Goal: Transaction & Acquisition: Purchase product/service

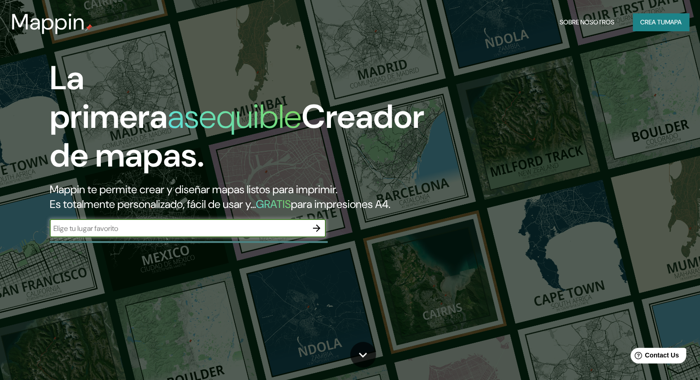
click at [256, 234] on input "text" at bounding box center [179, 228] width 258 height 11
type input "lamay cusco peru"
click at [316, 234] on icon "button" at bounding box center [316, 228] width 11 height 11
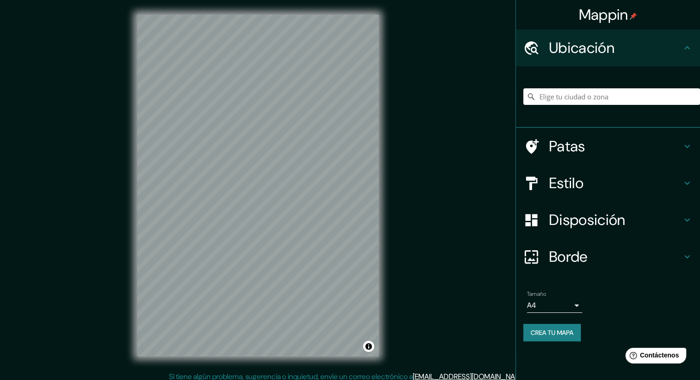
click at [539, 87] on div at bounding box center [611, 97] width 177 height 46
click at [545, 96] on input "Elige tu ciudad o zona" at bounding box center [611, 96] width 177 height 17
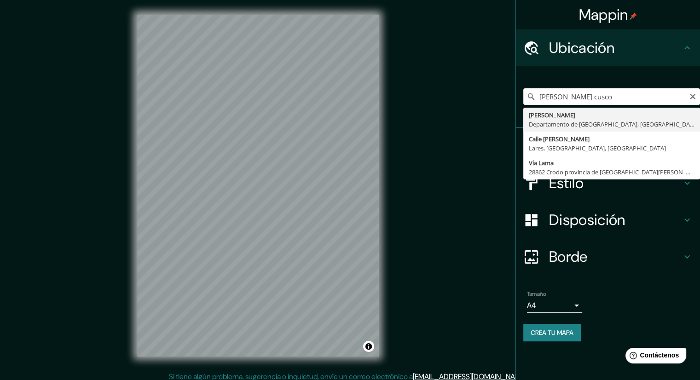
type input "Lamay, Departamento de Cusco, Perú"
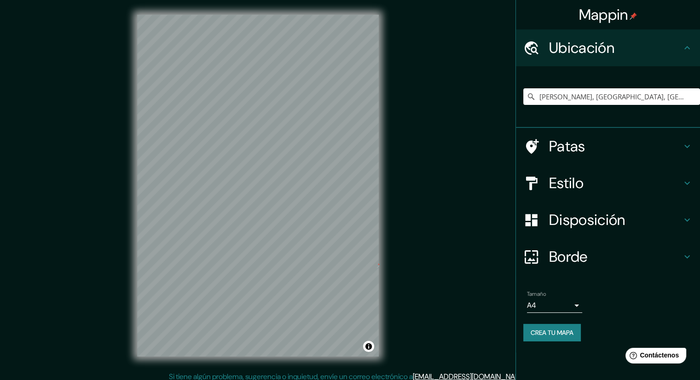
click at [596, 146] on h4 "Patas" at bounding box center [615, 146] width 132 height 18
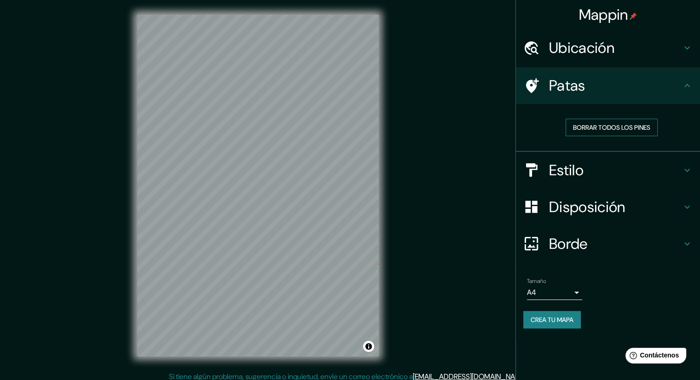
click at [613, 129] on font "Borrar todos los pines" at bounding box center [611, 127] width 77 height 8
click at [592, 80] on h4 "Patas" at bounding box center [615, 85] width 132 height 18
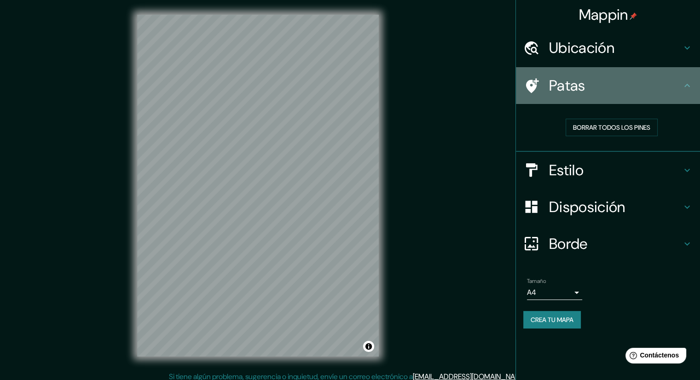
click at [531, 89] on icon at bounding box center [532, 85] width 13 height 15
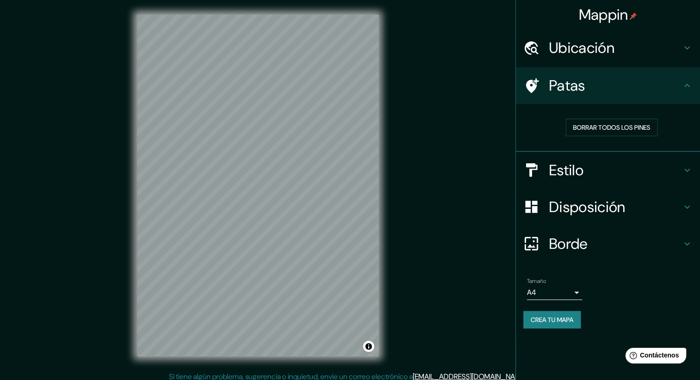
click at [554, 170] on font "Estilo" at bounding box center [566, 170] width 35 height 19
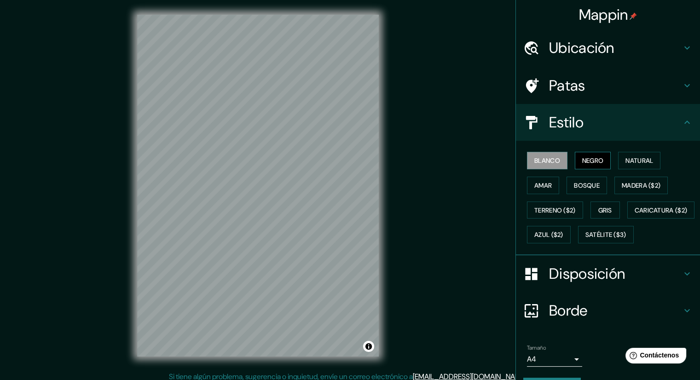
click at [575, 165] on button "Negro" at bounding box center [593, 160] width 36 height 17
click at [585, 283] on font "Disposición" at bounding box center [587, 273] width 76 height 19
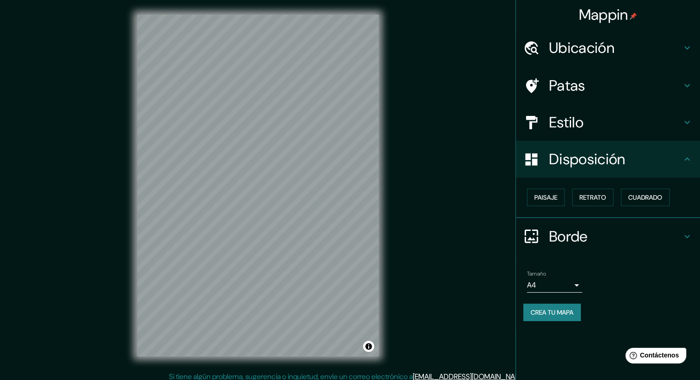
click at [572, 284] on body "Mappin Ubicación Lamay, Departamento de Cusco, Perú Patas Estilo Disposición Pa…" at bounding box center [350, 190] width 700 height 380
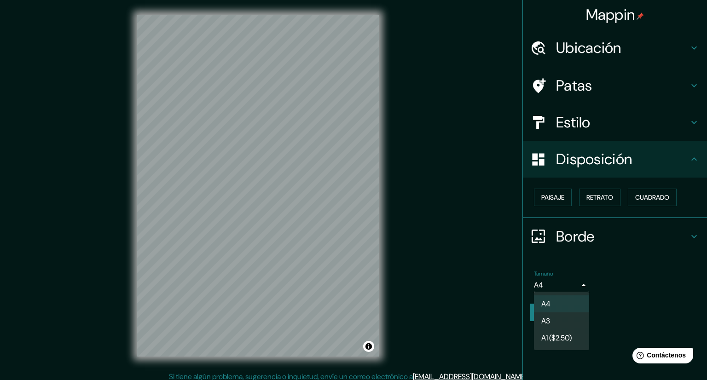
click at [572, 328] on li "A3" at bounding box center [561, 320] width 55 height 17
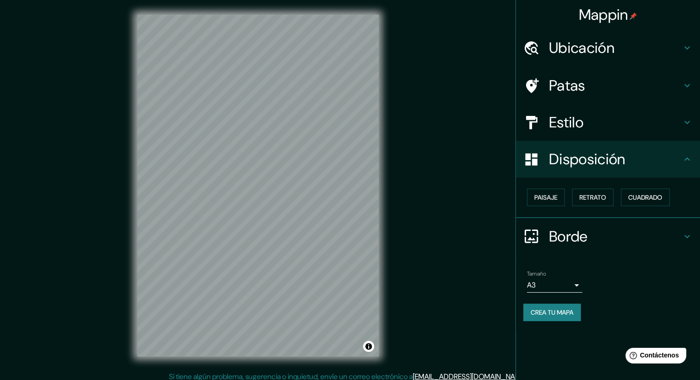
click at [548, 282] on body "Mappin Ubicación Lamay, Departamento de Cusco, Perú Patas Estilo Disposición Pa…" at bounding box center [350, 190] width 700 height 380
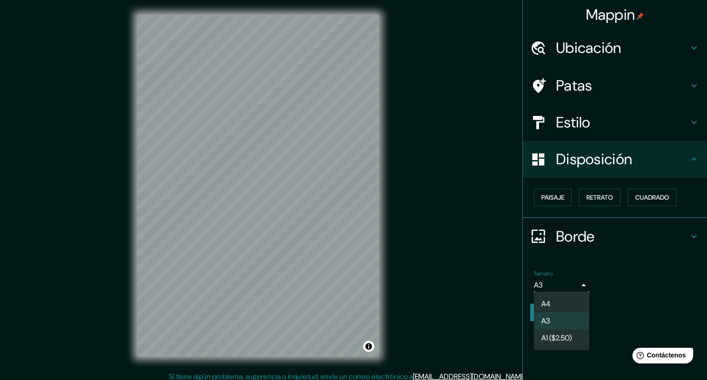
click at [576, 344] on li "A1 ($2.50)" at bounding box center [561, 337] width 55 height 17
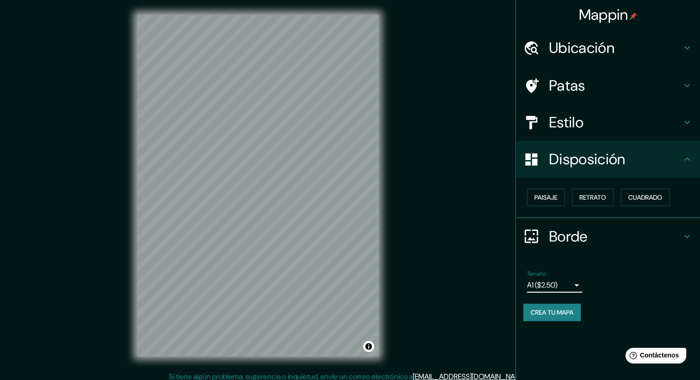
click at [570, 293] on div "Tamaño A1 ($2.50) a3" at bounding box center [607, 281] width 169 height 29
click at [570, 286] on body "Mappin Ubicación Lamay, Departamento de Cusco, Perú Patas Estilo Disposición Pa…" at bounding box center [350, 190] width 700 height 380
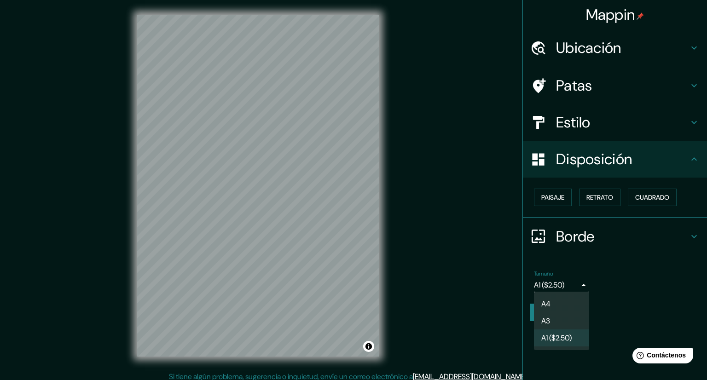
drag, startPoint x: 564, startPoint y: 326, endPoint x: 563, endPoint y: 321, distance: 5.1
click at [564, 325] on li "A3" at bounding box center [561, 320] width 55 height 17
type input "a4"
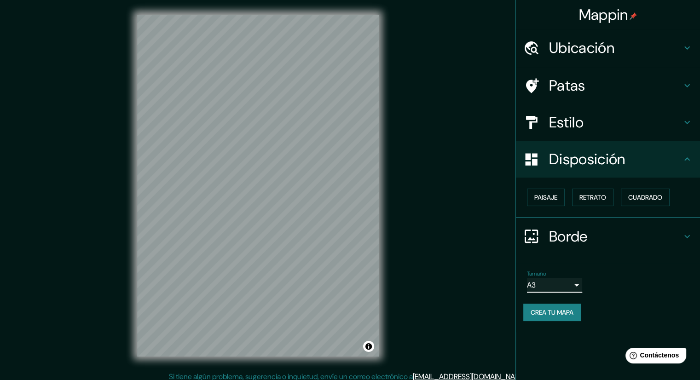
scroll to position [6, 0]
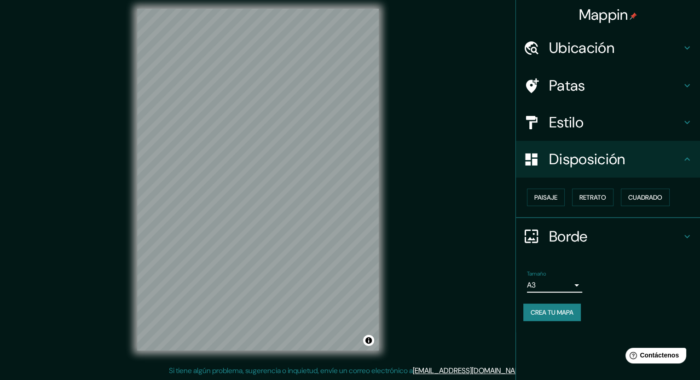
click at [609, 240] on h4 "Borde" at bounding box center [615, 236] width 132 height 18
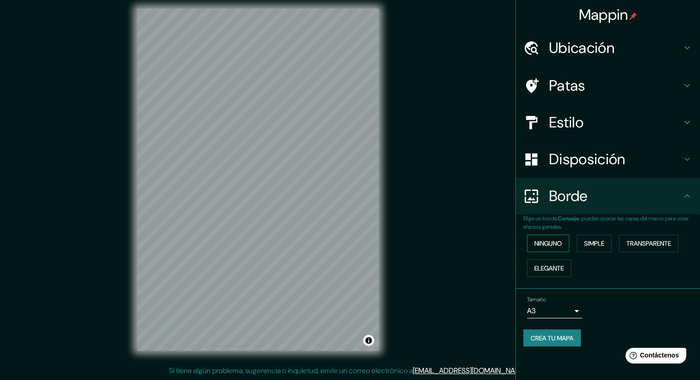
click at [569, 240] on button "Ninguno" at bounding box center [548, 243] width 42 height 17
click at [586, 248] on font "Simple" at bounding box center [594, 243] width 20 height 12
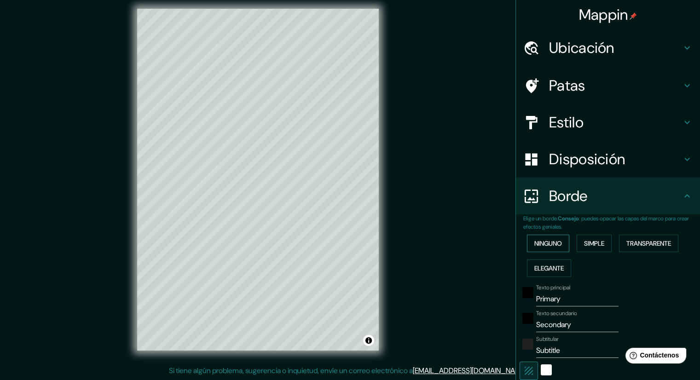
click at [553, 246] on font "Ninguno" at bounding box center [548, 243] width 28 height 8
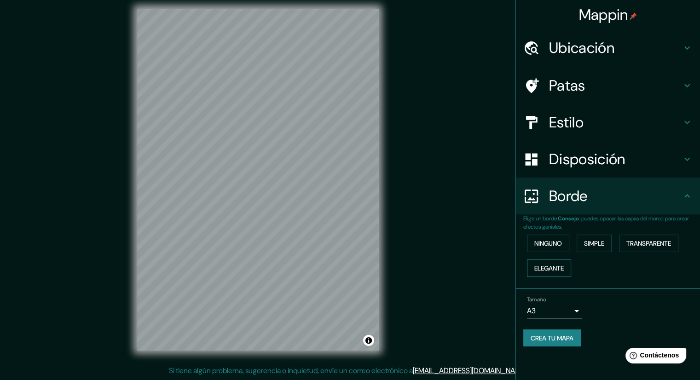
click at [556, 267] on font "Elegante" at bounding box center [548, 268] width 29 height 8
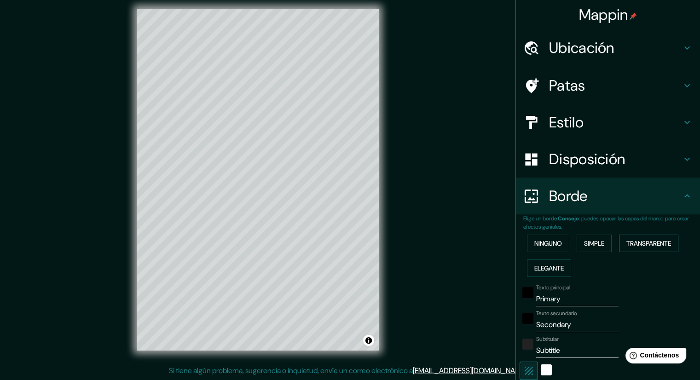
click at [635, 247] on font "Transparente" at bounding box center [648, 243] width 45 height 8
click at [545, 242] on font "Ninguno" at bounding box center [548, 243] width 28 height 8
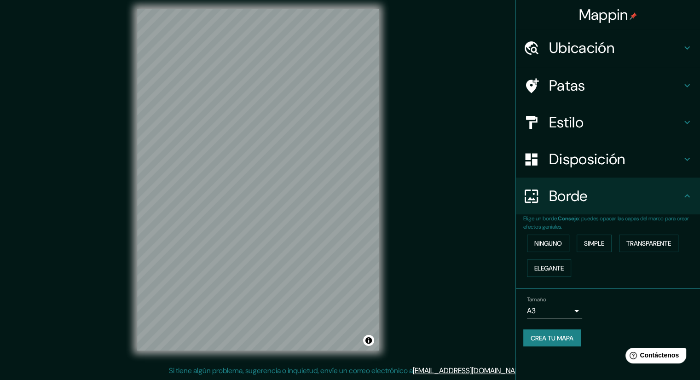
click at [616, 203] on h4 "Borde" at bounding box center [615, 196] width 132 height 18
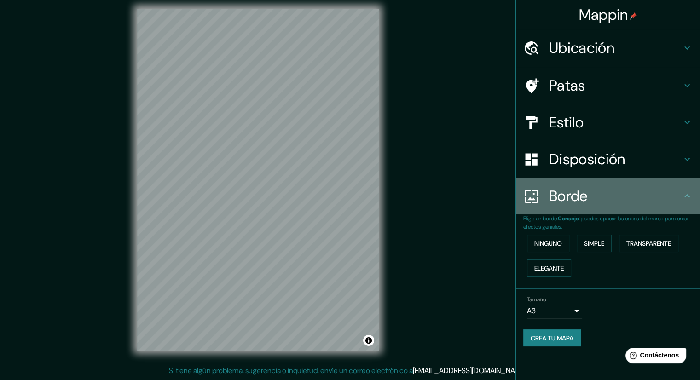
click at [616, 204] on h4 "Borde" at bounding box center [615, 196] width 132 height 18
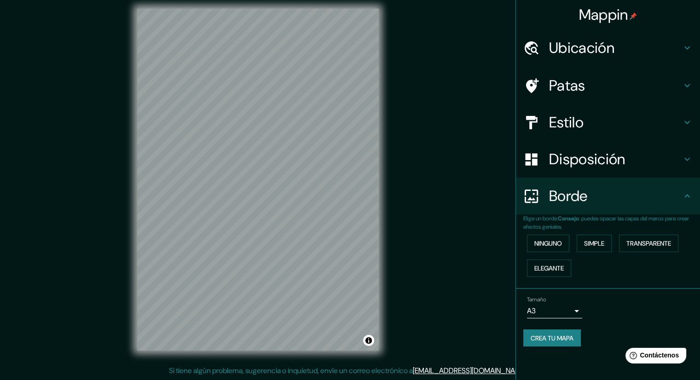
click at [683, 196] on icon at bounding box center [686, 195] width 11 height 11
click at [565, 246] on button "Ninguno" at bounding box center [548, 243] width 42 height 17
click at [679, 159] on h4 "Disposición" at bounding box center [615, 159] width 132 height 18
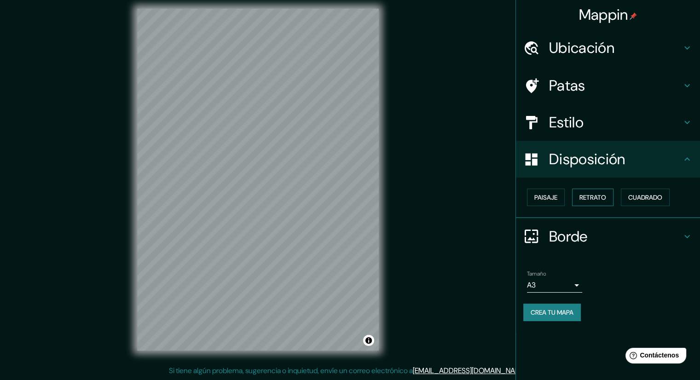
click at [602, 197] on font "Retrato" at bounding box center [592, 197] width 27 height 8
click at [560, 197] on button "Paisaje" at bounding box center [546, 197] width 38 height 17
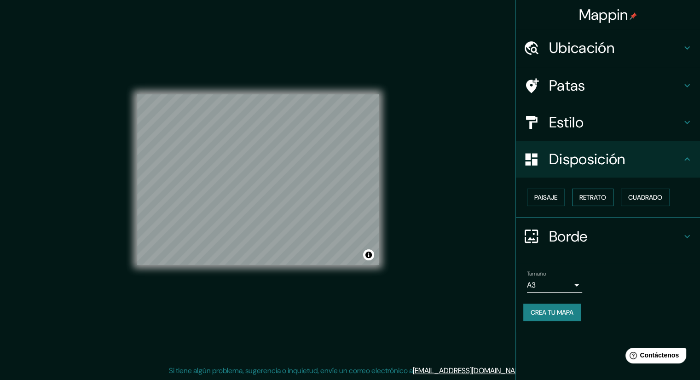
click at [598, 199] on font "Retrato" at bounding box center [592, 197] width 27 height 8
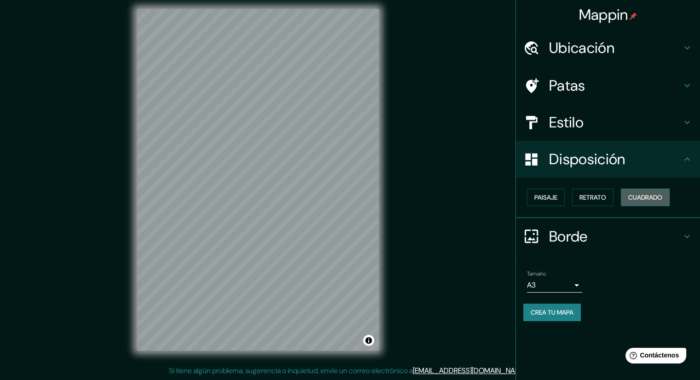
click at [632, 200] on font "Cuadrado" at bounding box center [645, 197] width 34 height 8
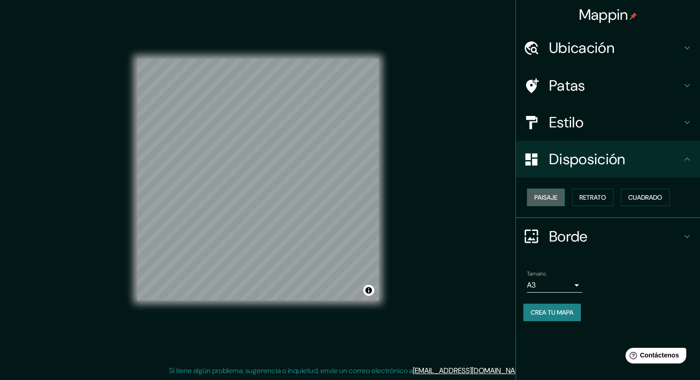
click at [539, 203] on button "Paisaje" at bounding box center [546, 197] width 38 height 17
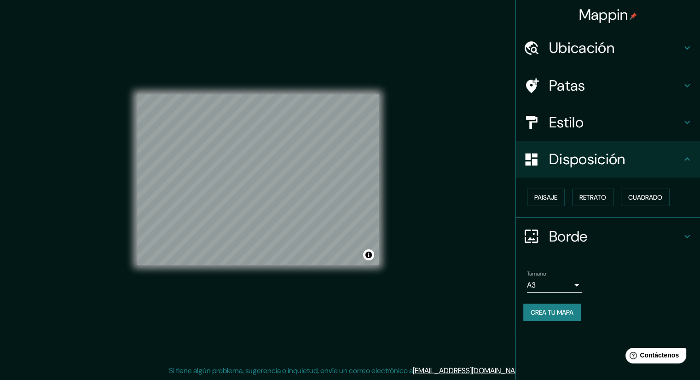
click at [576, 130] on font "Estilo" at bounding box center [566, 122] width 35 height 19
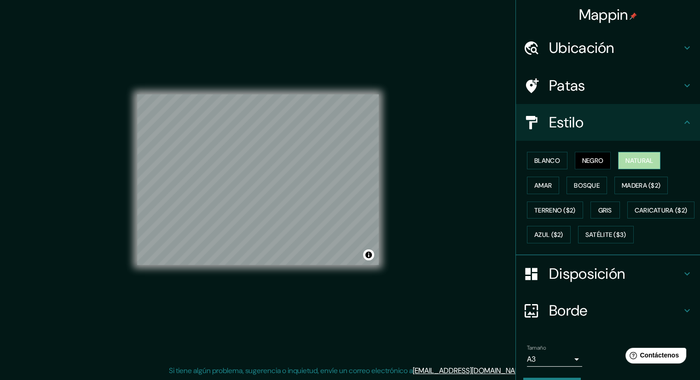
click at [618, 163] on button "Natural" at bounding box center [639, 160] width 42 height 17
click at [623, 180] on font "Madera ($2)" at bounding box center [641, 185] width 39 height 12
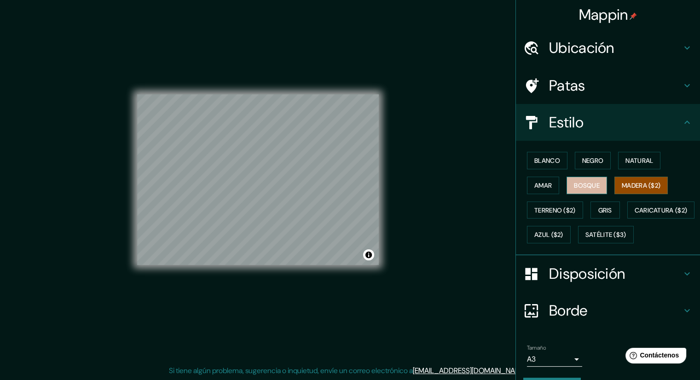
click at [591, 188] on font "Bosque" at bounding box center [587, 185] width 26 height 8
click at [540, 181] on font "Amar" at bounding box center [542, 185] width 17 height 8
click at [567, 184] on button "Bosque" at bounding box center [586, 185] width 40 height 17
click at [567, 208] on font "Terreno ($2)" at bounding box center [554, 210] width 41 height 8
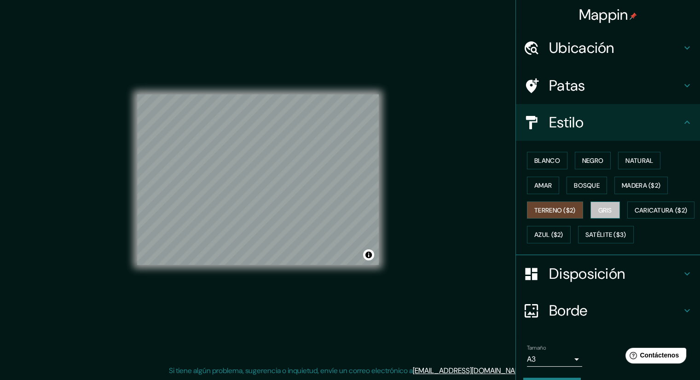
click at [591, 213] on button "Gris" at bounding box center [604, 210] width 29 height 17
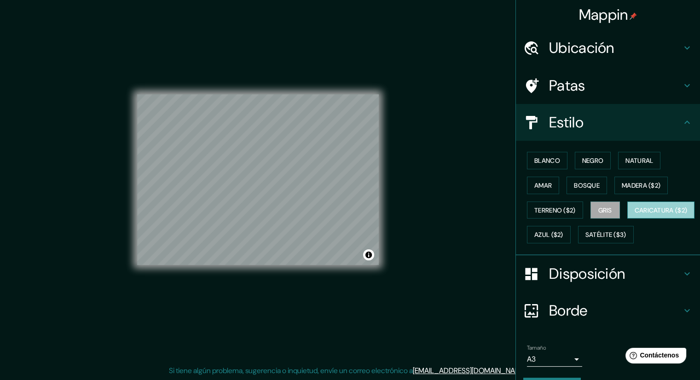
click at [627, 219] on button "Caricatura ($2)" at bounding box center [661, 210] width 68 height 17
click at [570, 235] on button "Azul ($2)" at bounding box center [549, 234] width 44 height 17
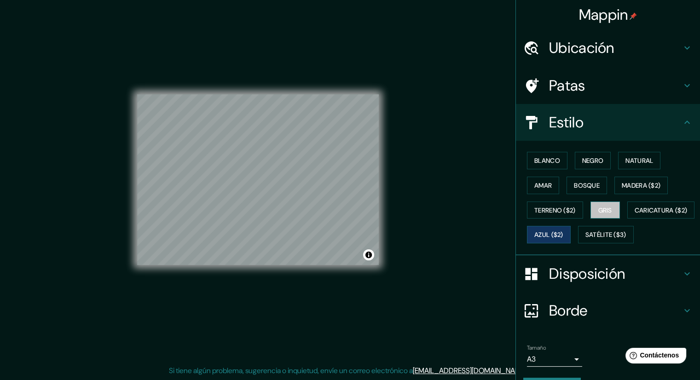
click at [592, 211] on button "Gris" at bounding box center [604, 210] width 29 height 17
click at [368, 258] on button "Activar o desactivar atribución" at bounding box center [368, 254] width 11 height 11
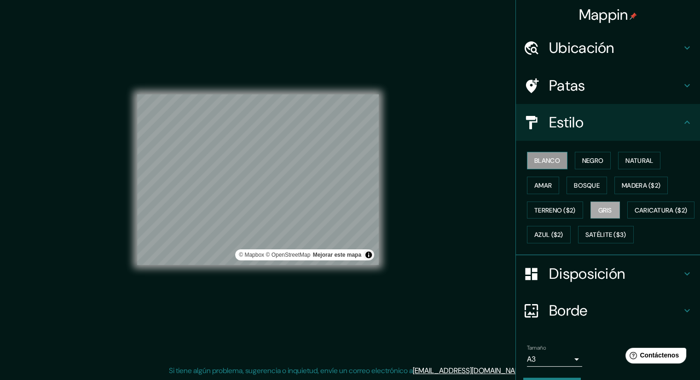
click at [552, 160] on font "Blanco" at bounding box center [547, 160] width 26 height 8
click at [574, 175] on div "Blanco Negro Natural Amar Bosque Madera ($2) Terreno ($2) Gris Caricatura ($2) …" at bounding box center [611, 197] width 177 height 99
click at [582, 193] on div "Blanco Negro Natural Amar Bosque Madera ($2) Terreno ($2) Gris Caricatura ($2) …" at bounding box center [611, 197] width 177 height 99
click at [582, 190] on font "Bosque" at bounding box center [587, 185] width 26 height 12
click at [598, 206] on font "Gris" at bounding box center [605, 210] width 14 height 8
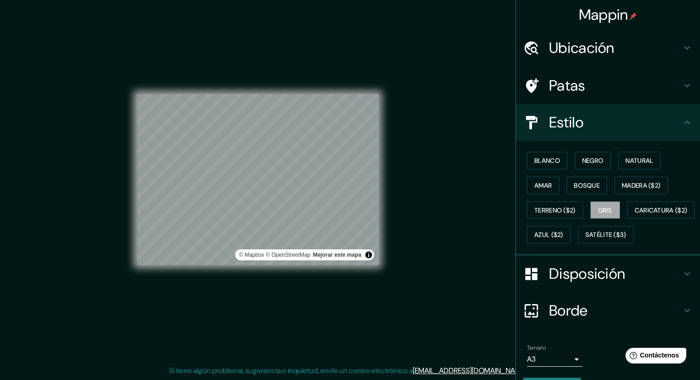
click at [641, 56] on h4 "Ubicación" at bounding box center [615, 48] width 132 height 18
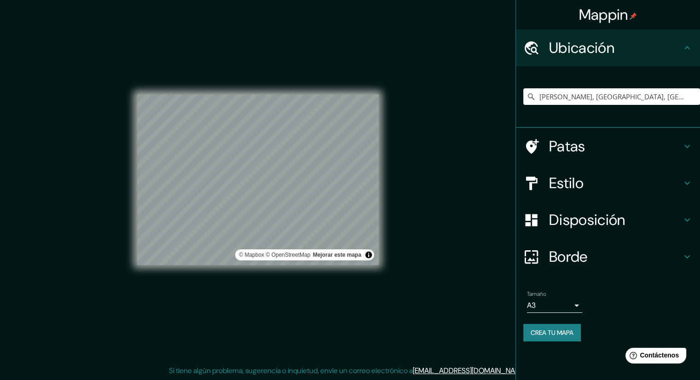
click at [641, 56] on h4 "Ubicación" at bounding box center [615, 48] width 132 height 18
click at [677, 54] on h4 "Ubicación" at bounding box center [615, 48] width 132 height 18
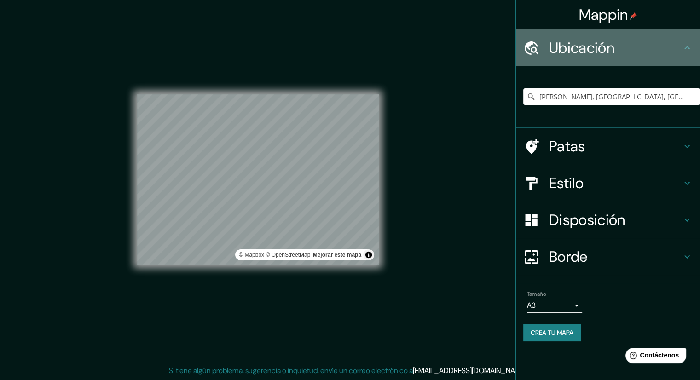
click at [685, 48] on icon at bounding box center [687, 47] width 6 height 3
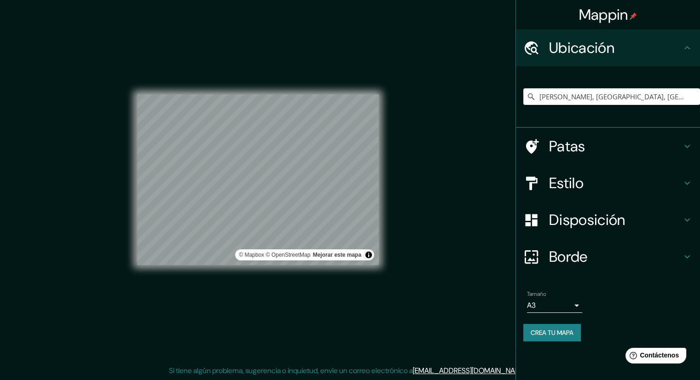
click at [685, 143] on icon at bounding box center [686, 146] width 11 height 11
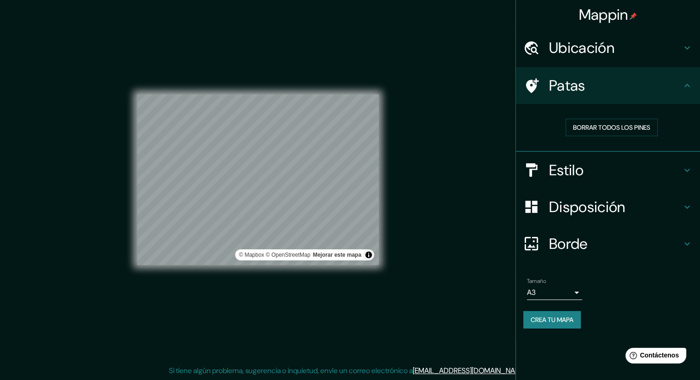
click at [535, 89] on icon at bounding box center [532, 85] width 13 height 15
click at [536, 320] on font "Crea tu mapa" at bounding box center [551, 320] width 43 height 8
click at [534, 314] on font "Crea tu mapa" at bounding box center [551, 320] width 43 height 12
click at [646, 223] on div "Disposición" at bounding box center [608, 207] width 184 height 37
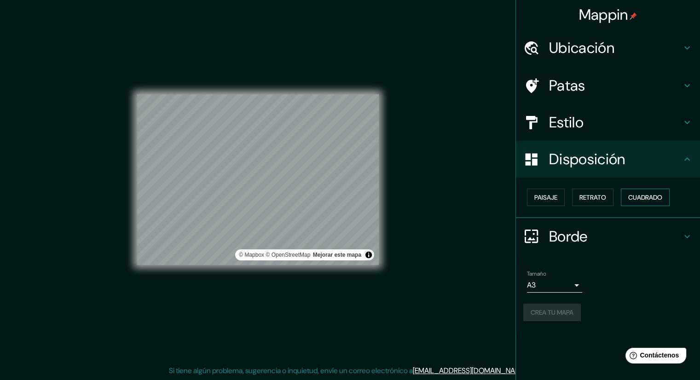
click at [645, 195] on font "Cuadrado" at bounding box center [645, 197] width 34 height 8
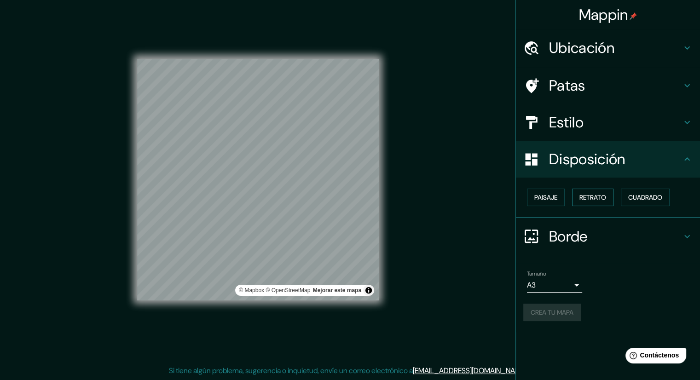
click at [606, 194] on font "Retrato" at bounding box center [592, 197] width 27 height 8
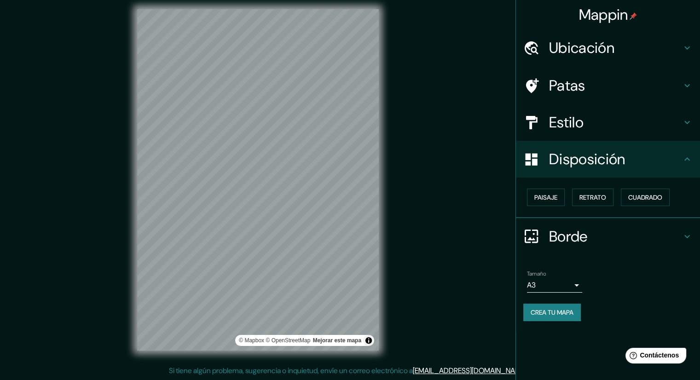
click at [387, 201] on div "© Mapbox © OpenStreetMap Mejorar este mapa" at bounding box center [257, 179] width 271 height 371
click at [551, 267] on div "Tamaño A3 a4" at bounding box center [607, 281] width 169 height 29
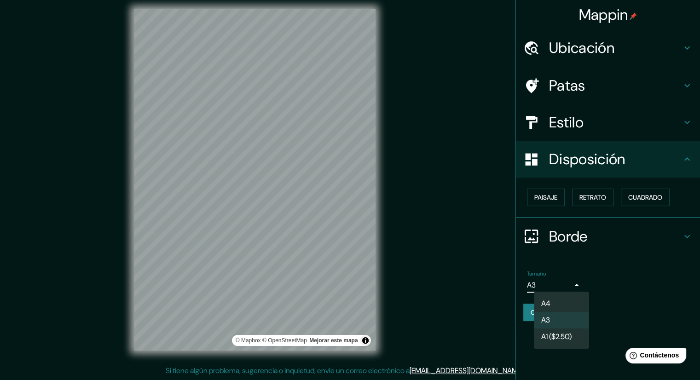
click at [553, 285] on body "Mappin Ubicación Lamay, Departamento de Cusco, Perú Patas Estilo Disposición Pa…" at bounding box center [350, 184] width 700 height 380
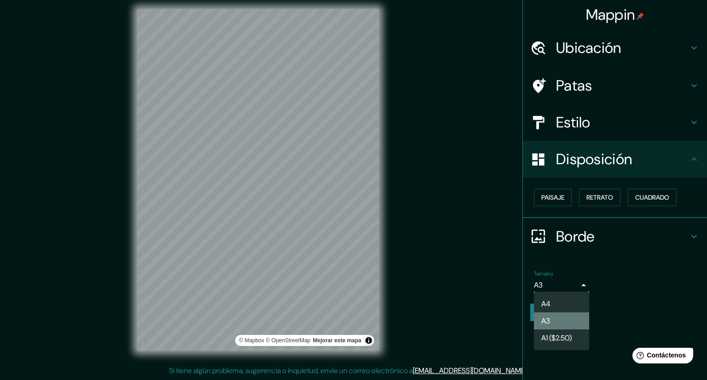
click at [558, 325] on li "A3" at bounding box center [561, 320] width 55 height 17
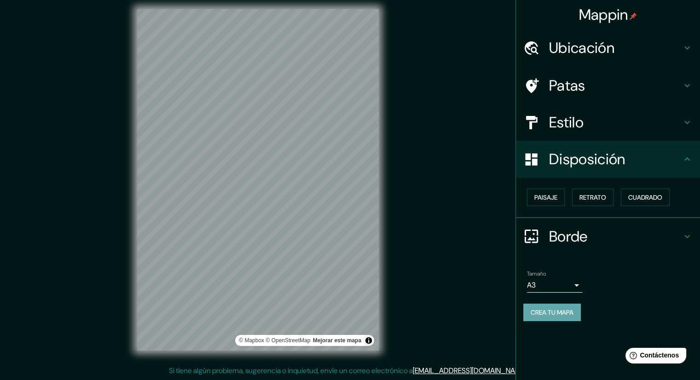
click at [558, 310] on font "Crea tu mapa" at bounding box center [551, 312] width 43 height 8
click at [550, 315] on div "Crea tu mapa" at bounding box center [607, 312] width 169 height 17
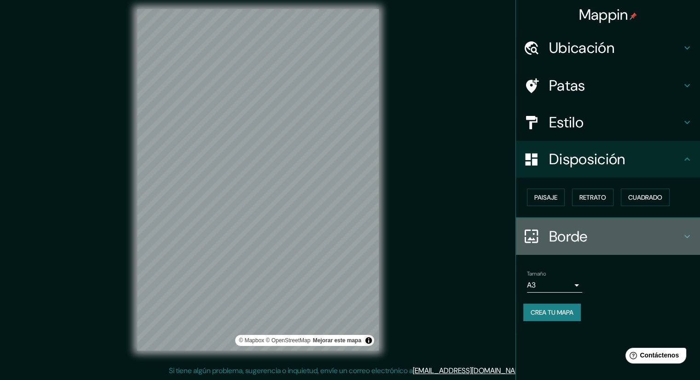
click at [685, 226] on div "Borde" at bounding box center [608, 236] width 184 height 37
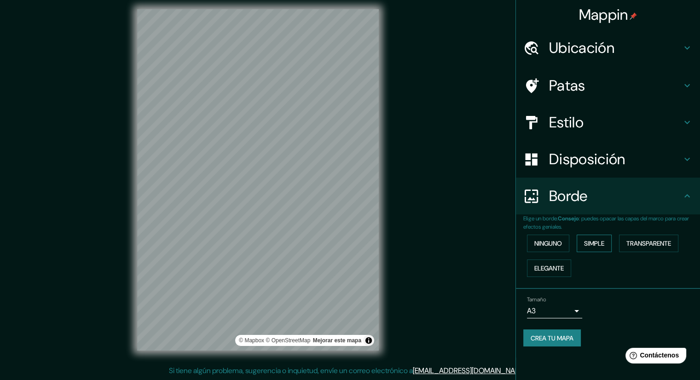
click at [602, 243] on font "Simple" at bounding box center [594, 243] width 20 height 8
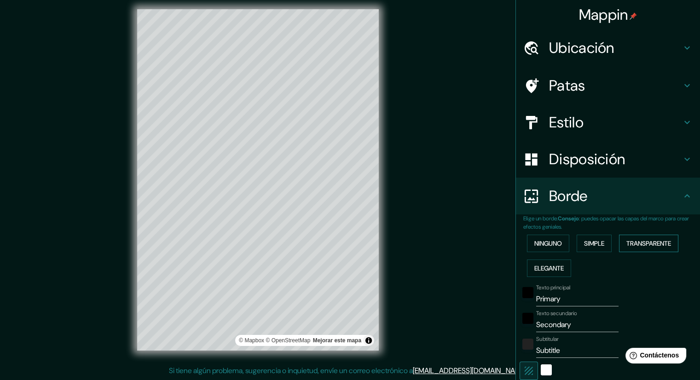
click at [644, 240] on font "Transparente" at bounding box center [648, 243] width 45 height 8
click at [554, 242] on font "Ninguno" at bounding box center [548, 243] width 28 height 8
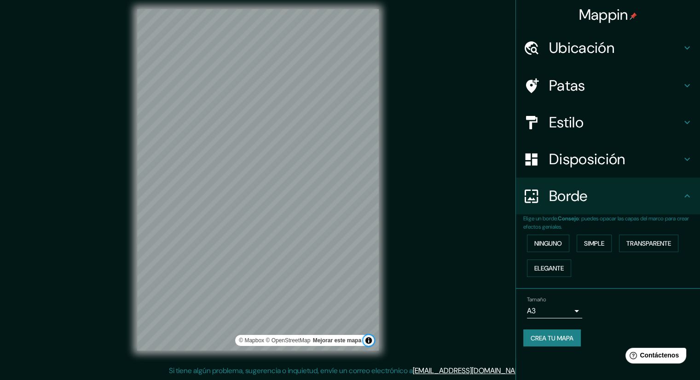
click at [369, 341] on button "Activar o desactivar atribución" at bounding box center [368, 340] width 11 height 11
click at [541, 340] on font "Crea tu mapa" at bounding box center [551, 338] width 43 height 8
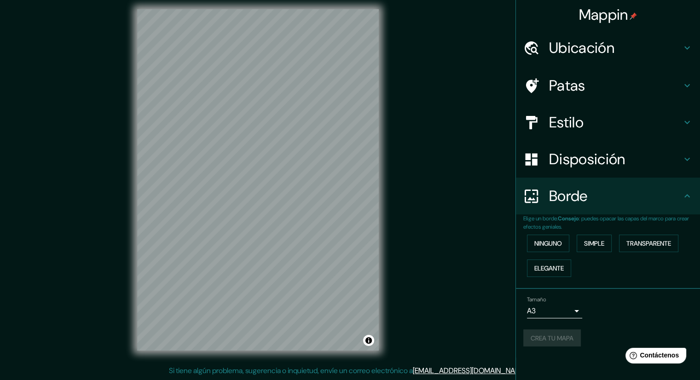
click at [541, 340] on div "Crea tu mapa" at bounding box center [607, 337] width 169 height 17
click at [455, 199] on div "Mappin Ubicación Lamay, Departamento de Cusco, Perú Patas Estilo Disposición Bo…" at bounding box center [350, 187] width 700 height 386
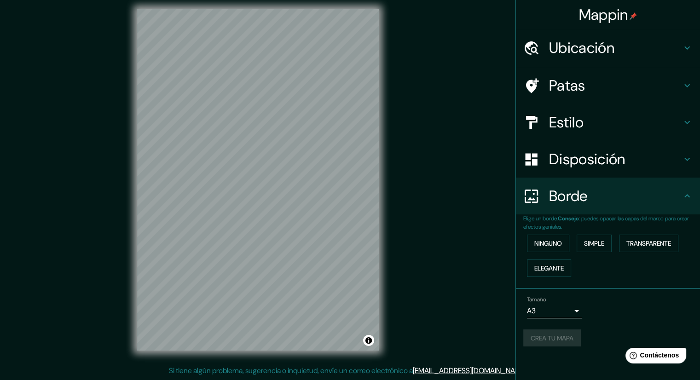
drag, startPoint x: 403, startPoint y: 128, endPoint x: 450, endPoint y: 81, distance: 66.7
click at [450, 81] on div "Mappin Ubicación Lamay, Departamento de Cusco, Perú Patas Estilo Disposición Bo…" at bounding box center [350, 187] width 700 height 386
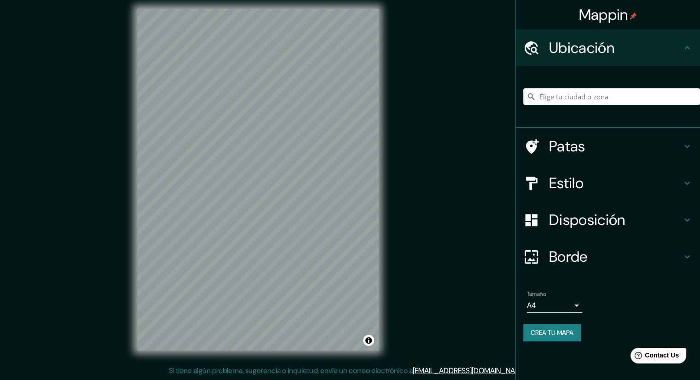
click at [573, 333] on font "Crea tu mapa" at bounding box center [551, 332] width 43 height 8
click at [560, 99] on input "Elige tu ciudad o zona" at bounding box center [611, 96] width 177 height 17
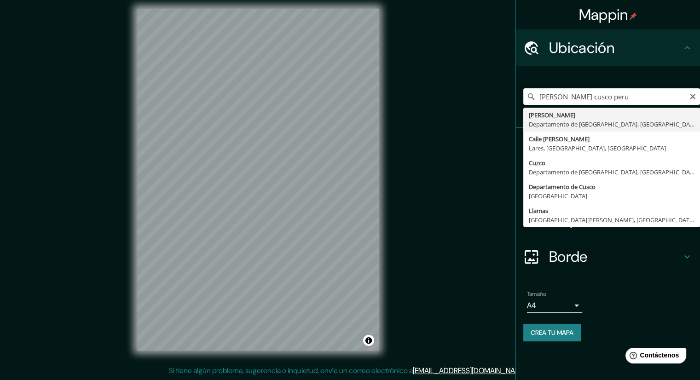
type input "Lamay, Departamento de Cusco, Perú"
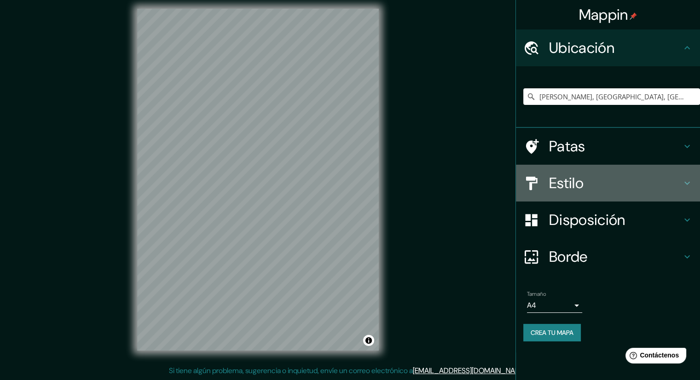
click at [582, 190] on font "Estilo" at bounding box center [566, 182] width 35 height 19
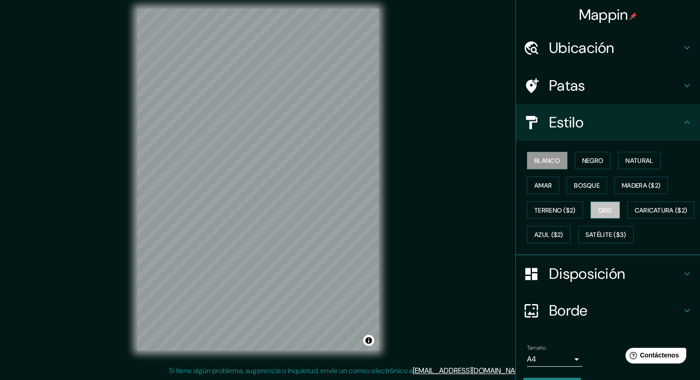
click at [609, 212] on button "Gris" at bounding box center [604, 210] width 29 height 17
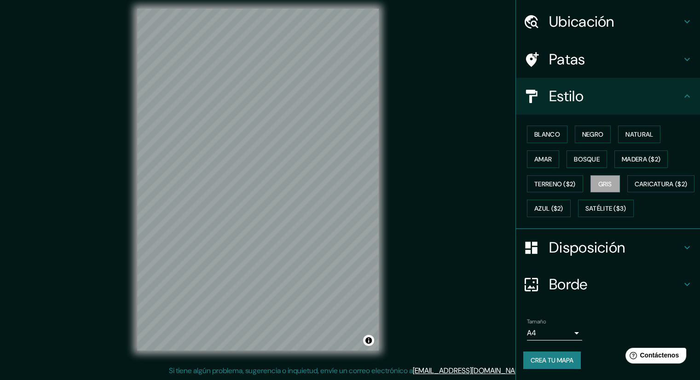
scroll to position [49, 0]
click at [576, 243] on font "Disposición" at bounding box center [587, 247] width 76 height 19
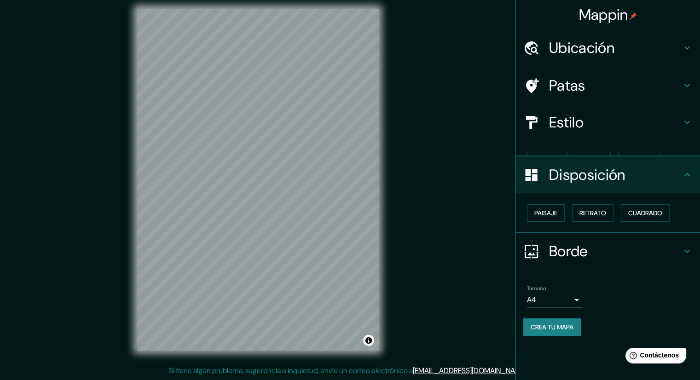
scroll to position [0, 0]
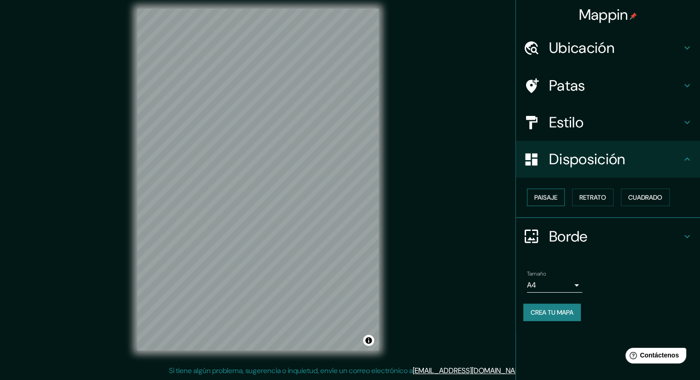
click at [563, 199] on button "Paisaje" at bounding box center [546, 197] width 38 height 17
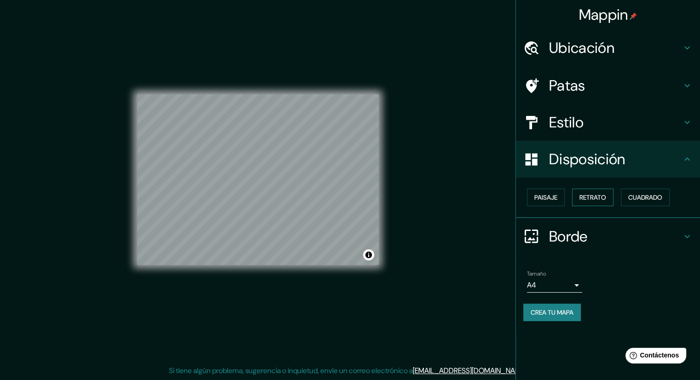
click at [583, 196] on font "Retrato" at bounding box center [592, 197] width 27 height 8
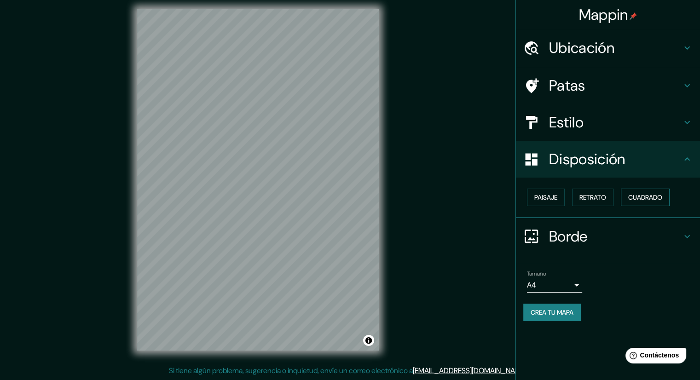
click at [646, 201] on font "Cuadrado" at bounding box center [645, 197] width 34 height 12
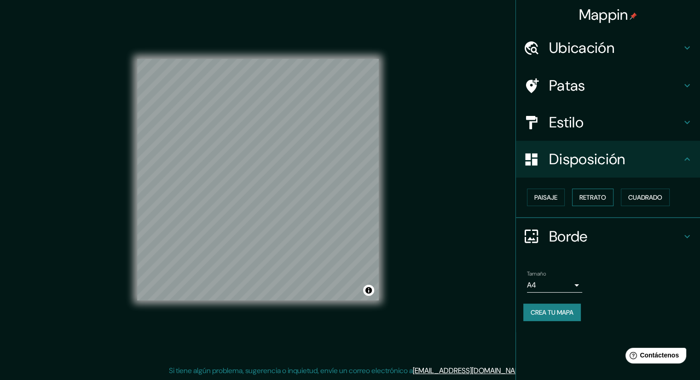
click at [602, 201] on font "Retrato" at bounding box center [592, 197] width 27 height 12
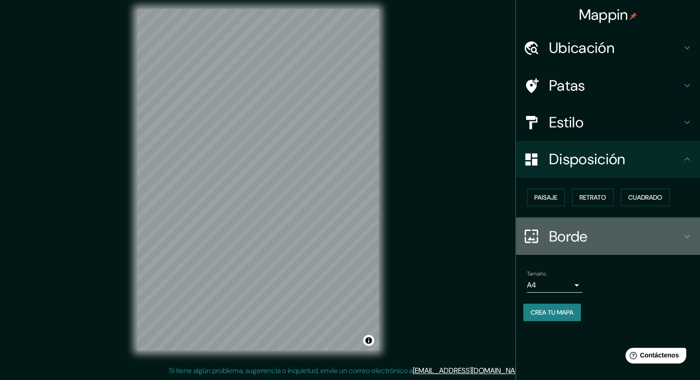
click at [579, 234] on font "Borde" at bounding box center [568, 236] width 39 height 19
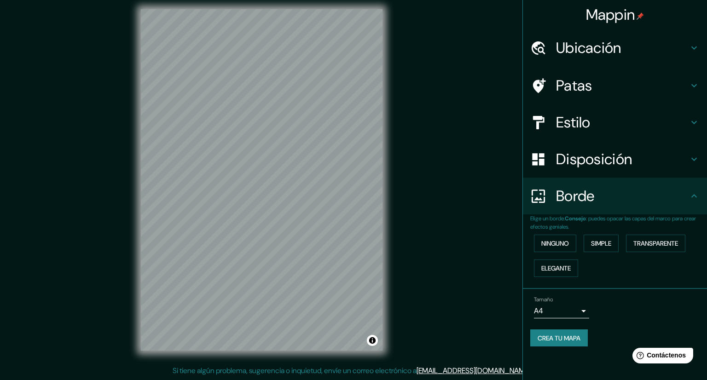
click at [566, 311] on body "Mappin Ubicación Lamay, Departamento de Cusco, Perú Patas Estilo Disposición Bo…" at bounding box center [353, 184] width 707 height 380
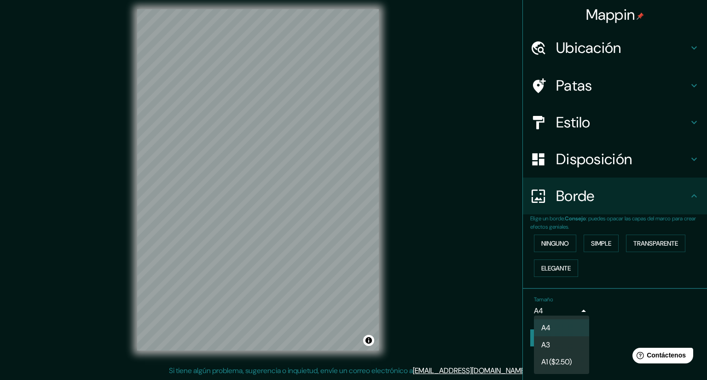
click at [566, 311] on div at bounding box center [353, 190] width 707 height 380
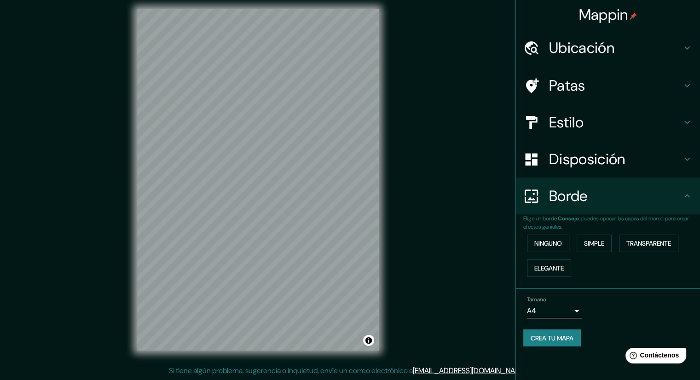
click at [569, 308] on body "Mappin Ubicación Lamay, Departamento de Cusco, Perú Patas Estilo Disposición Bo…" at bounding box center [350, 184] width 700 height 380
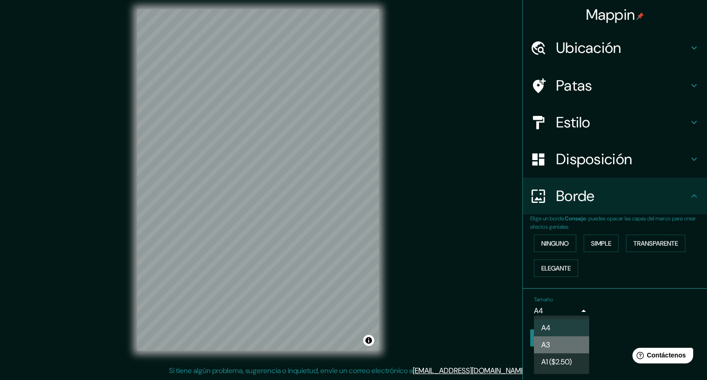
click at [568, 343] on li "A3" at bounding box center [561, 344] width 55 height 17
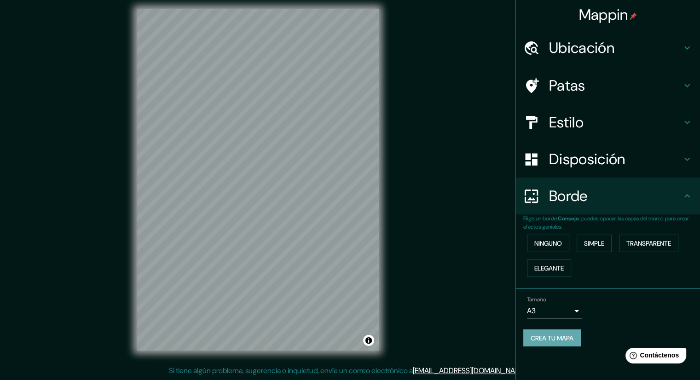
click at [568, 342] on font "Crea tu mapa" at bounding box center [551, 338] width 43 height 12
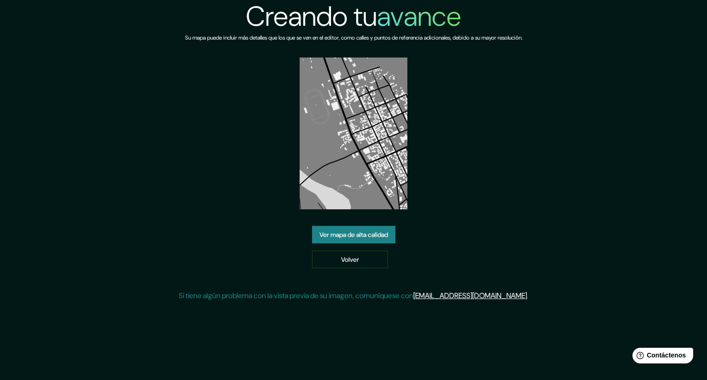
click at [378, 239] on font "Ver mapa de alta calidad" at bounding box center [353, 235] width 69 height 12
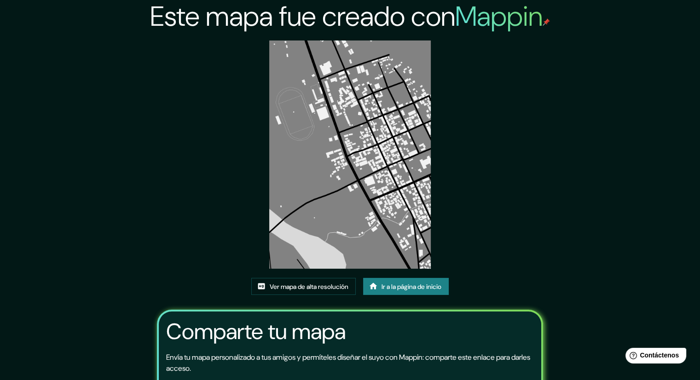
click at [383, 123] on img at bounding box center [349, 154] width 161 height 228
drag, startPoint x: 383, startPoint y: 135, endPoint x: 409, endPoint y: 118, distance: 30.9
click at [409, 118] on img at bounding box center [349, 154] width 161 height 228
click at [318, 285] on font "Ver mapa de alta resolución" at bounding box center [309, 286] width 79 height 8
drag, startPoint x: 395, startPoint y: 163, endPoint x: 375, endPoint y: 165, distance: 19.9
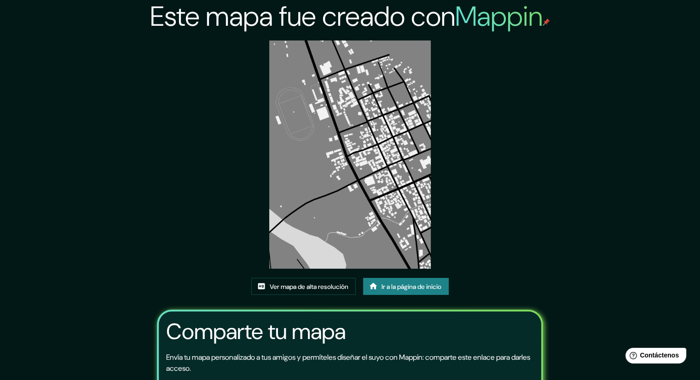
click at [375, 165] on img at bounding box center [349, 154] width 161 height 228
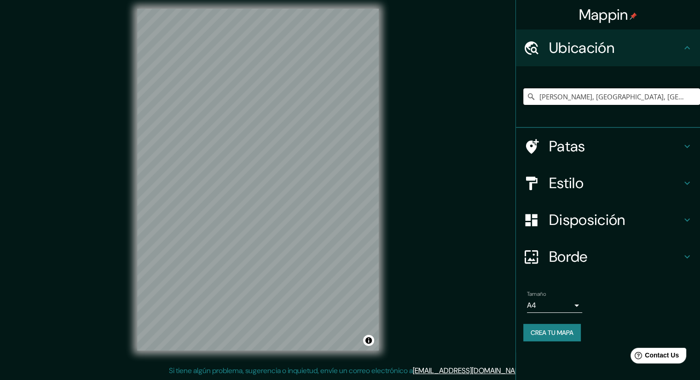
click at [675, 92] on input "[PERSON_NAME], [GEOGRAPHIC_DATA], [GEOGRAPHIC_DATA]" at bounding box center [611, 96] width 177 height 17
click at [674, 102] on input "Lamay, Departamento de Cusco, Perú" at bounding box center [611, 96] width 177 height 17
click at [674, 98] on input "Lamay, Departamento de Cusco, Perú" at bounding box center [611, 96] width 177 height 17
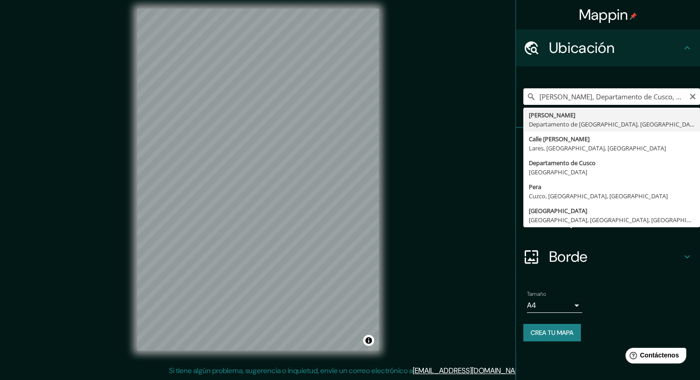
type input "Lamay, Departamento de Cusco, Perú"
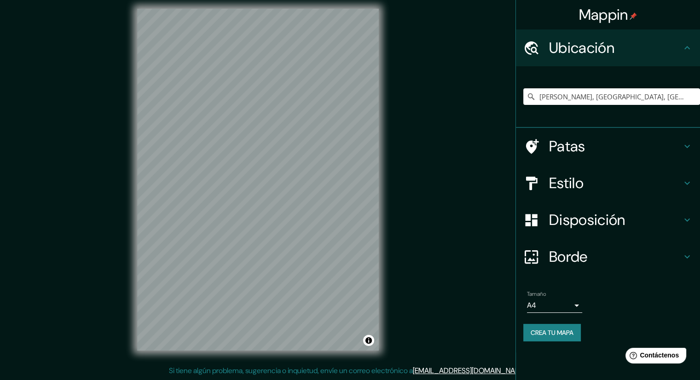
click at [382, 234] on div "© Mapbox © OpenStreetMap Mejorar este mapa" at bounding box center [257, 179] width 271 height 371
click at [598, 187] on h4 "Estilo" at bounding box center [615, 183] width 132 height 18
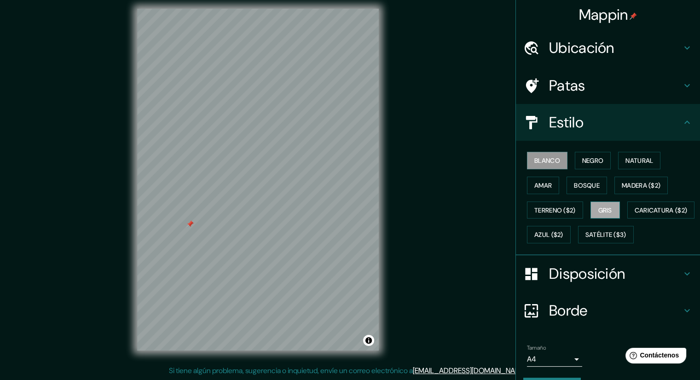
click at [600, 210] on font "Gris" at bounding box center [605, 210] width 14 height 8
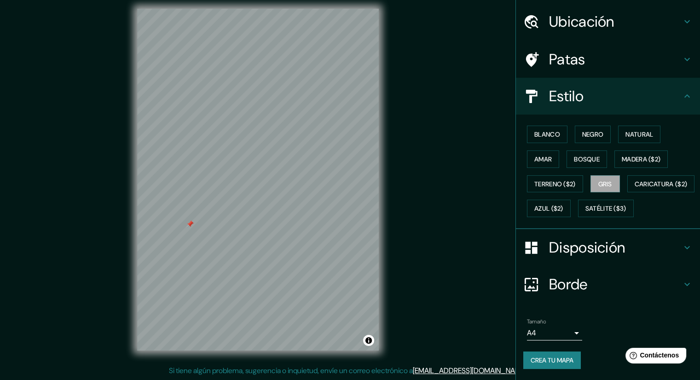
click at [554, 333] on body "Mappin Ubicación Lamay, Departamento de Cusco, Perú Patas Estilo Blanco Negro N…" at bounding box center [350, 184] width 700 height 380
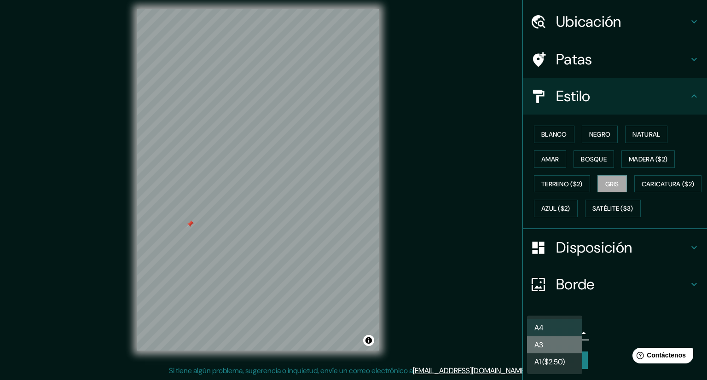
click at [556, 347] on li "A3" at bounding box center [554, 344] width 55 height 17
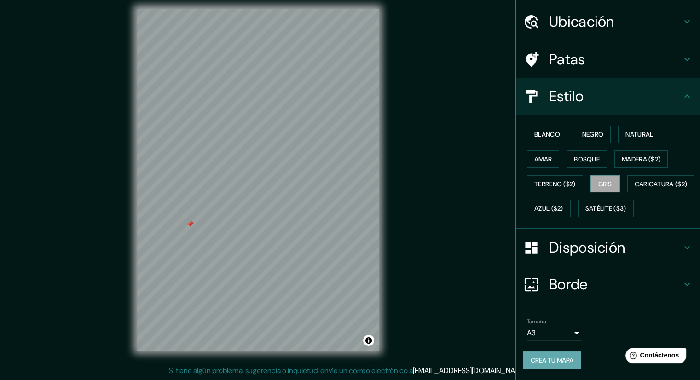
click at [553, 363] on font "Crea tu mapa" at bounding box center [551, 360] width 43 height 8
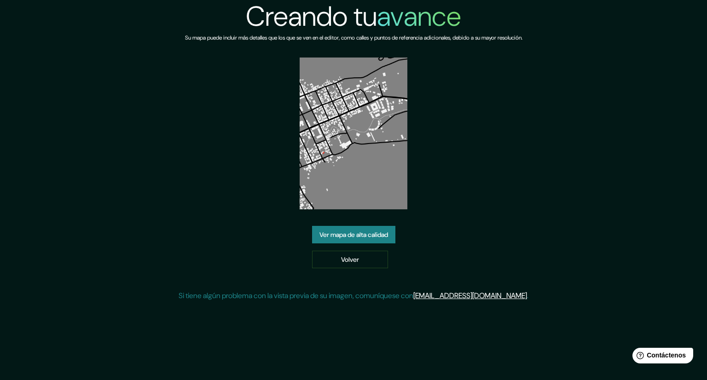
click at [340, 167] on img at bounding box center [353, 134] width 108 height 152
click at [340, 153] on img at bounding box center [353, 134] width 108 height 152
click at [342, 147] on img at bounding box center [353, 134] width 108 height 152
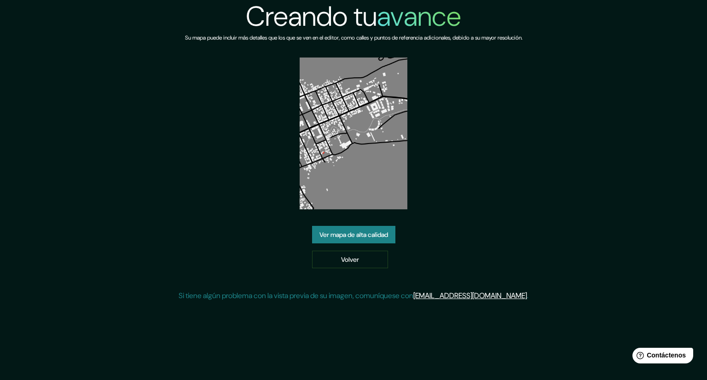
click at [342, 147] on img at bounding box center [353, 134] width 108 height 152
click at [364, 235] on font "Ver mapa de alta calidad" at bounding box center [353, 235] width 69 height 8
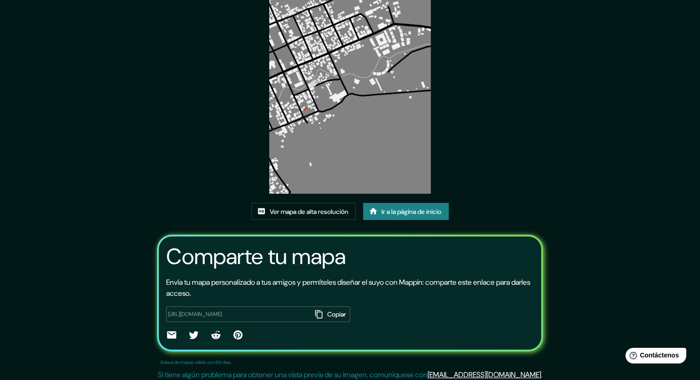
scroll to position [79, 0]
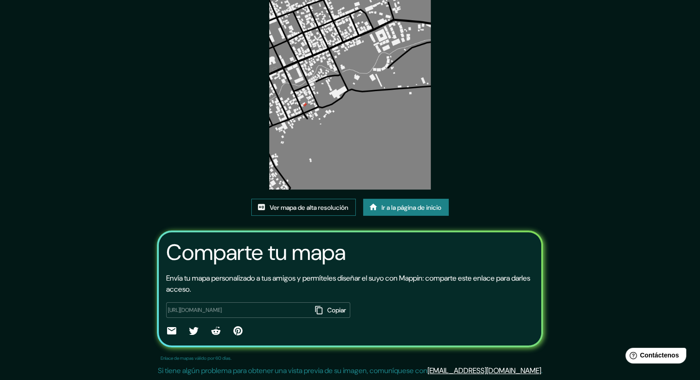
click at [341, 205] on font "Ver mapa de alta resolución" at bounding box center [309, 207] width 79 height 8
click at [409, 207] on font "Ir a la página de inicio" at bounding box center [411, 207] width 60 height 8
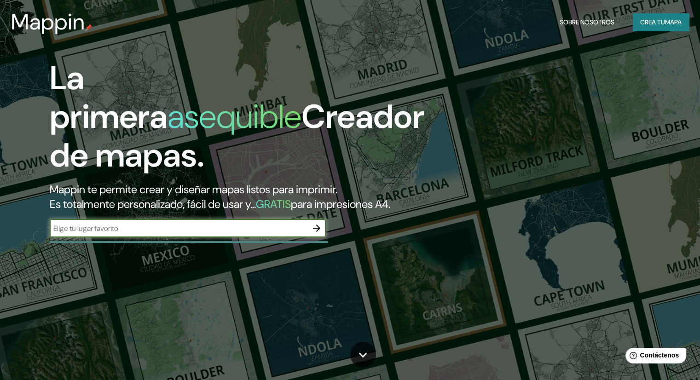
click at [269, 234] on input "text" at bounding box center [179, 228] width 258 height 11
type input "lamay"
click at [324, 237] on button "button" at bounding box center [316, 228] width 18 height 18
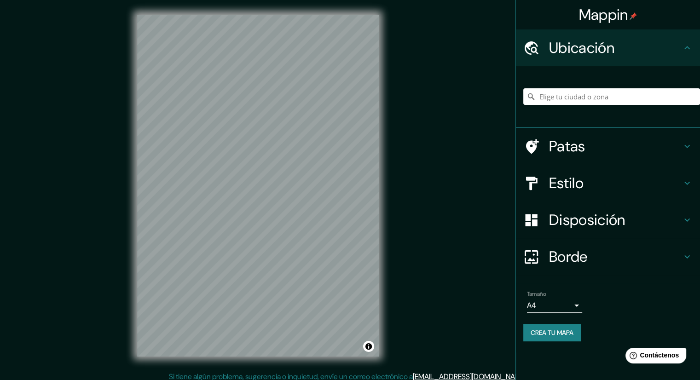
click at [597, 91] on div at bounding box center [611, 97] width 177 height 46
click at [599, 92] on input "Elige tu ciudad o zona" at bounding box center [611, 96] width 177 height 17
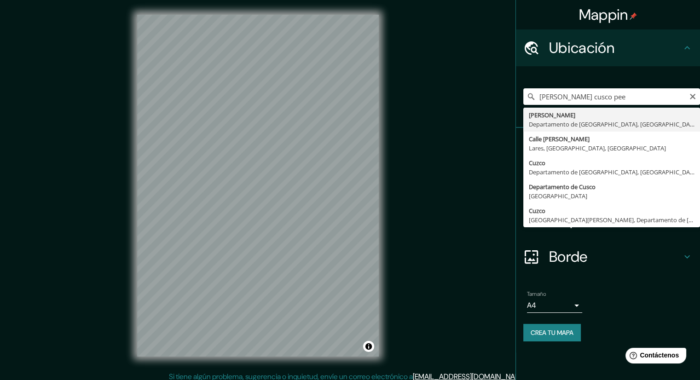
type input "Lamay, Departamento de Cusco, Perú"
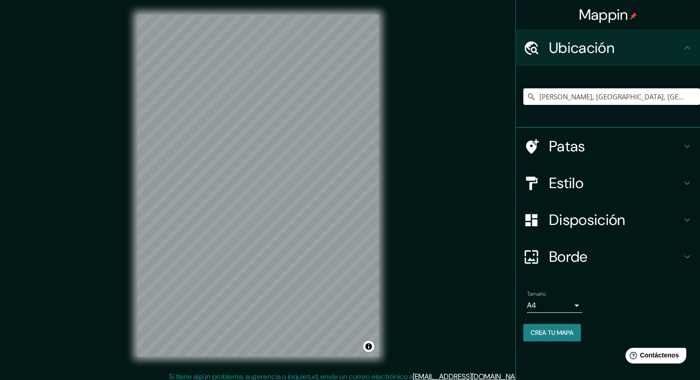
click at [633, 183] on h4 "Estilo" at bounding box center [615, 183] width 132 height 18
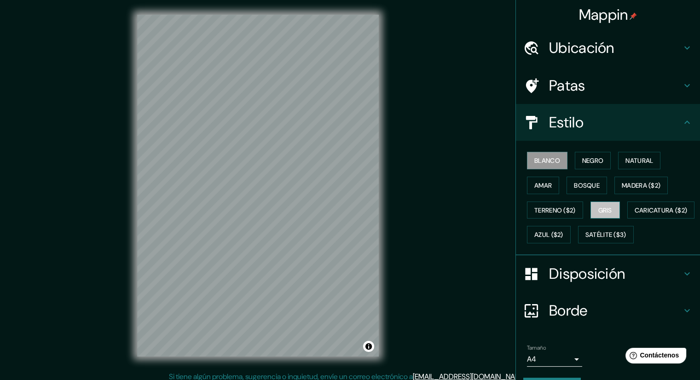
click at [613, 208] on button "Gris" at bounding box center [604, 210] width 29 height 17
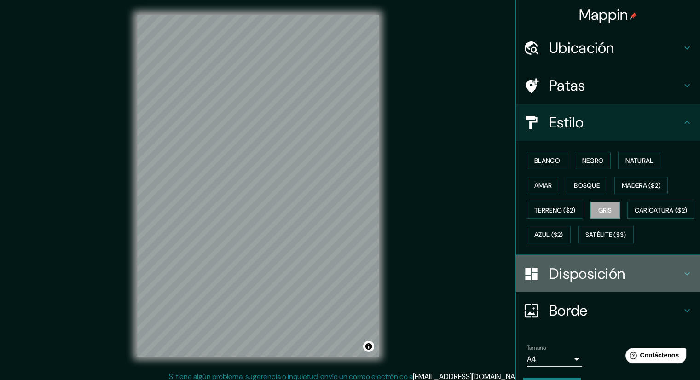
click at [616, 283] on font "Disposición" at bounding box center [587, 273] width 76 height 19
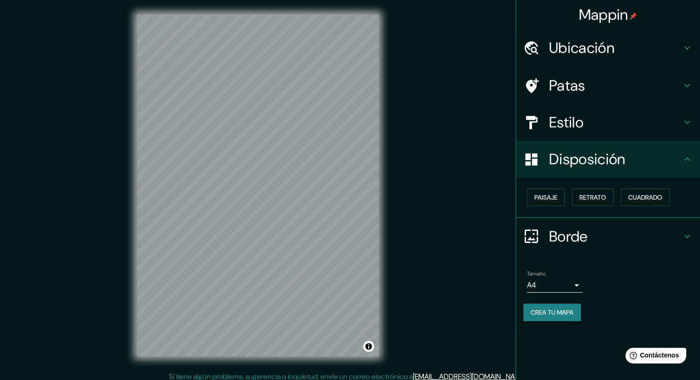
click at [567, 276] on div "Tamaño A4 single" at bounding box center [554, 282] width 55 height 22
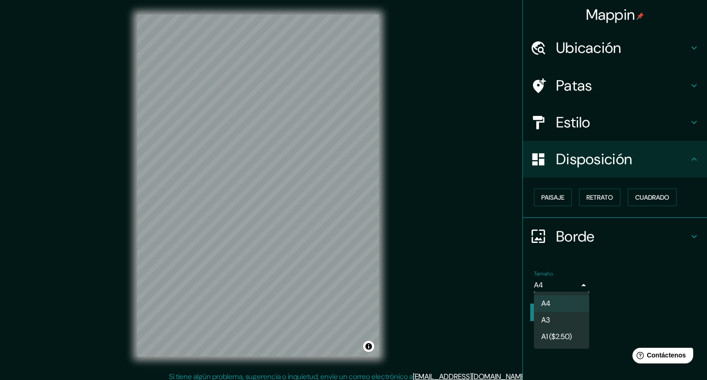
click at [568, 284] on body "Mappin Ubicación Lamay, Departamento de Cusco, Perú Patas Estilo Disposición Pa…" at bounding box center [353, 190] width 707 height 380
click at [570, 324] on li "A3" at bounding box center [561, 320] width 55 height 17
type input "a4"
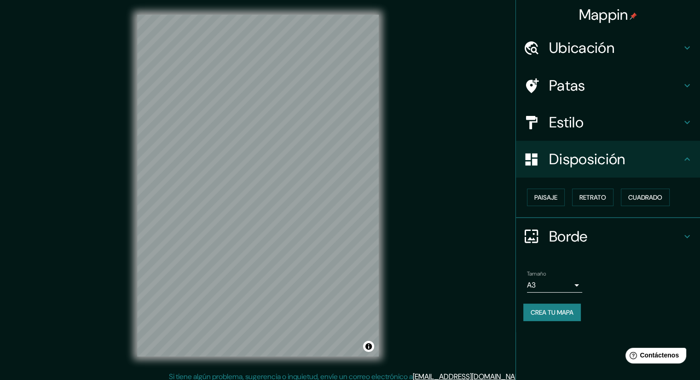
click at [490, 158] on div "Mappin Ubicación Lamay, Departamento de Cusco, Perú Patas Estilo Disposición Pa…" at bounding box center [350, 193] width 700 height 386
click at [576, 91] on font "Patas" at bounding box center [567, 85] width 36 height 19
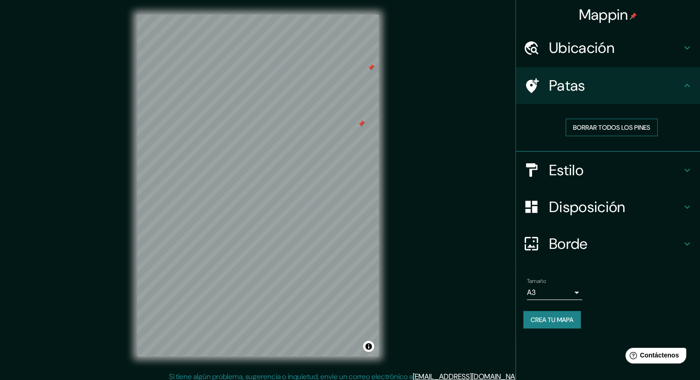
click at [575, 130] on font "Borrar todos los pines" at bounding box center [611, 127] width 77 height 8
click at [454, 151] on div "Mappin Ubicación Lamay, Departamento de Cusco, Perú Patas Borrar todos los pine…" at bounding box center [350, 193] width 700 height 386
click at [564, 319] on font "Crea tu mapa" at bounding box center [551, 320] width 43 height 8
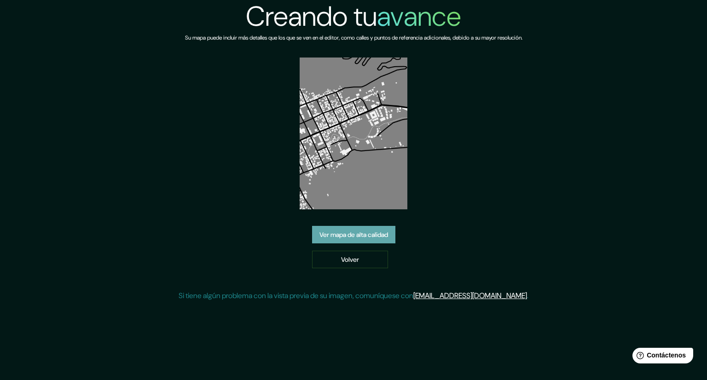
click at [374, 239] on font "Ver mapa de alta calidad" at bounding box center [353, 235] width 69 height 12
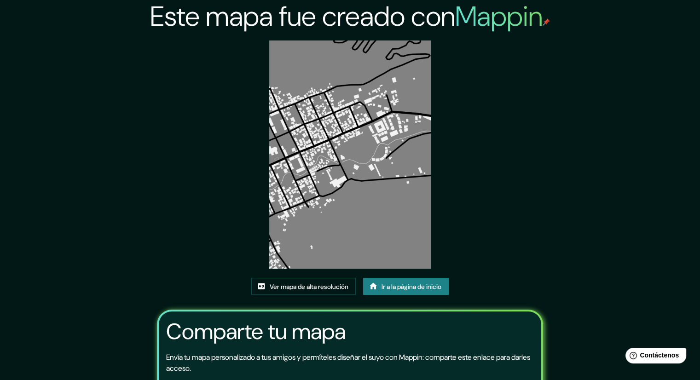
click at [327, 219] on img at bounding box center [349, 154] width 161 height 228
click at [325, 287] on font "Ver mapa de alta resolución" at bounding box center [309, 286] width 79 height 8
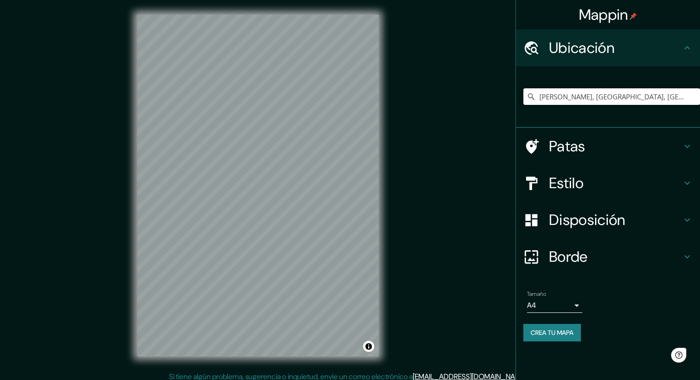
click at [661, 97] on input "[PERSON_NAME], [GEOGRAPHIC_DATA], [GEOGRAPHIC_DATA]" at bounding box center [611, 96] width 177 height 17
click at [666, 98] on input "[PERSON_NAME], [GEOGRAPHIC_DATA], [GEOGRAPHIC_DATA]" at bounding box center [611, 96] width 177 height 17
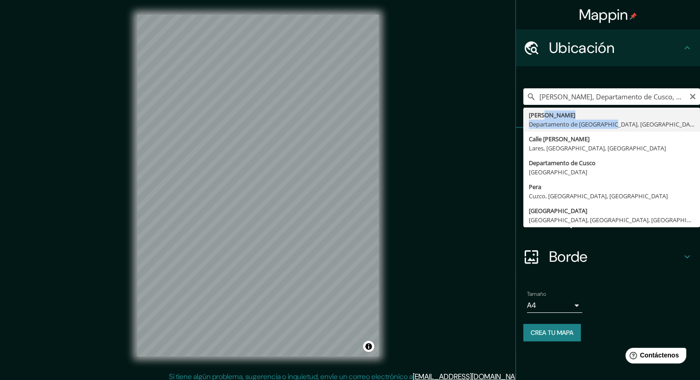
type input "[PERSON_NAME], [GEOGRAPHIC_DATA], [GEOGRAPHIC_DATA]"
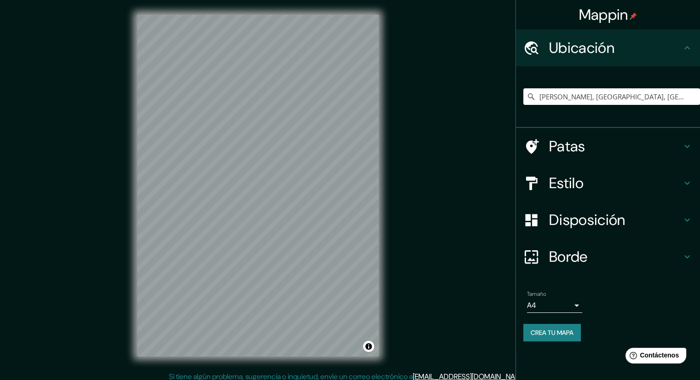
click at [570, 250] on font "Borde" at bounding box center [568, 256] width 39 height 19
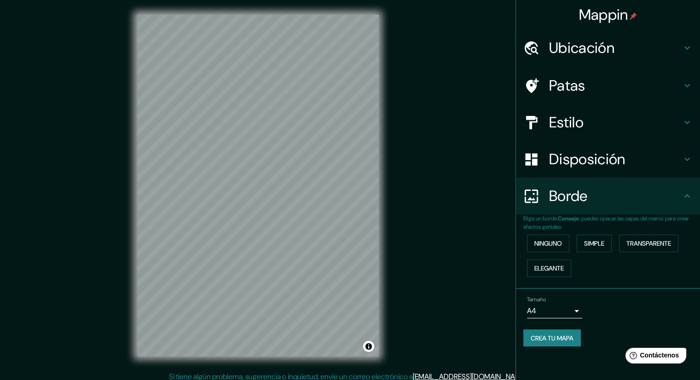
click at [631, 158] on h4 "Disposición" at bounding box center [615, 159] width 132 height 18
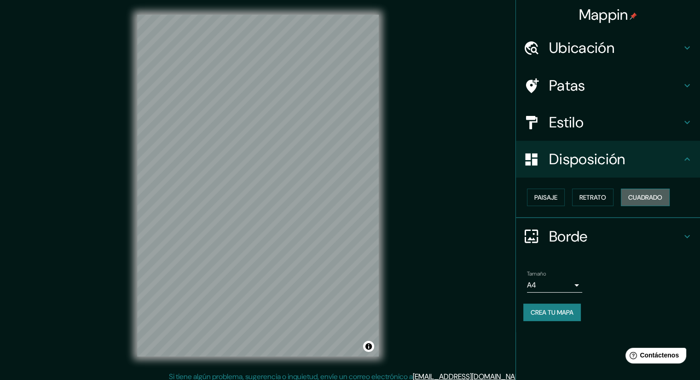
click at [642, 199] on font "Cuadrado" at bounding box center [645, 197] width 34 height 8
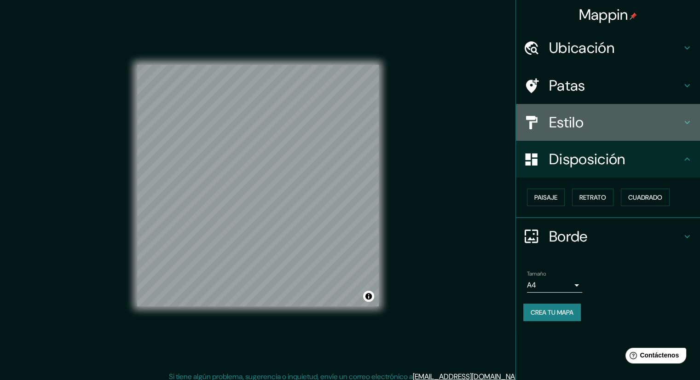
click at [591, 120] on h4 "Estilo" at bounding box center [615, 122] width 132 height 18
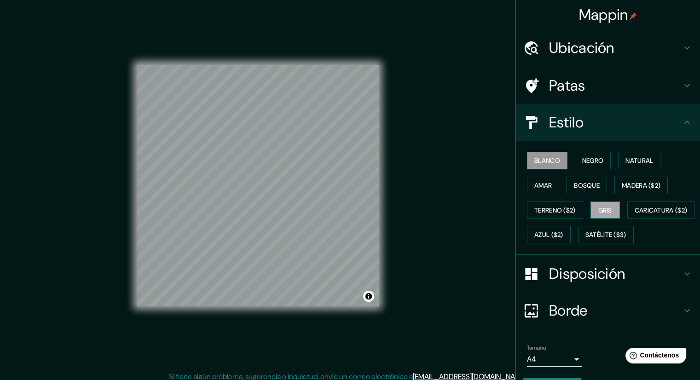
click at [607, 208] on font "Gris" at bounding box center [605, 210] width 14 height 8
click at [598, 163] on font "Negro" at bounding box center [593, 160] width 22 height 8
click at [553, 166] on button "Blanco" at bounding box center [547, 160] width 40 height 17
click at [547, 183] on button "Amar" at bounding box center [543, 185] width 32 height 17
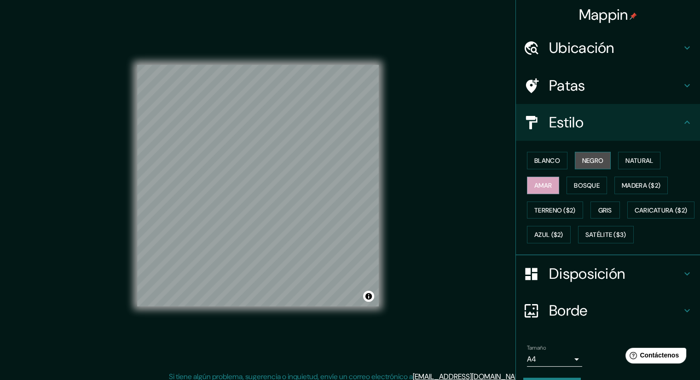
click at [582, 160] on font "Negro" at bounding box center [593, 160] width 22 height 8
click at [639, 152] on button "Natural" at bounding box center [639, 160] width 42 height 17
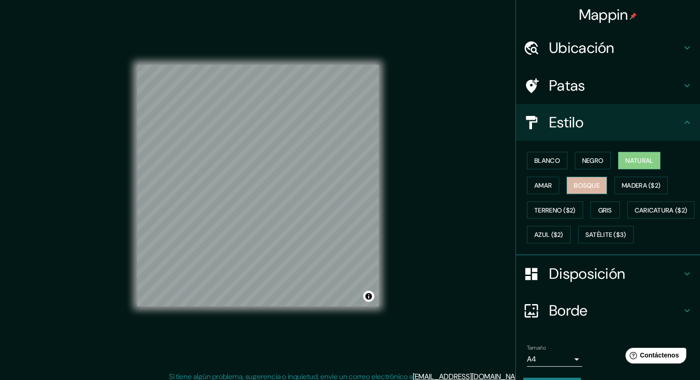
click at [593, 192] on button "Bosque" at bounding box center [586, 185] width 40 height 17
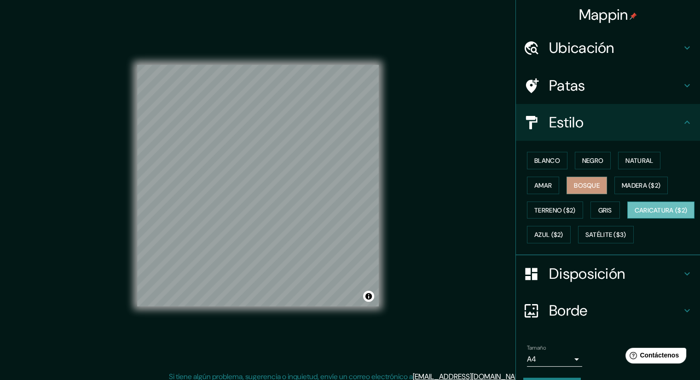
click at [634, 214] on font "Caricatura ($2)" at bounding box center [660, 210] width 53 height 8
click at [598, 204] on font "Gris" at bounding box center [605, 210] width 14 height 12
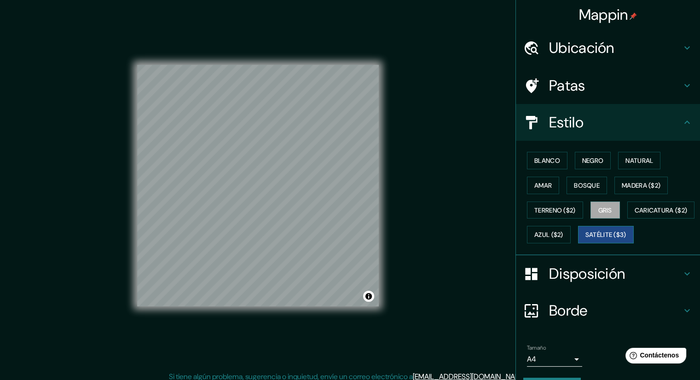
click at [585, 239] on font "Satélite ($3)" at bounding box center [605, 235] width 41 height 8
click at [563, 236] on font "Azul ($2)" at bounding box center [548, 235] width 29 height 8
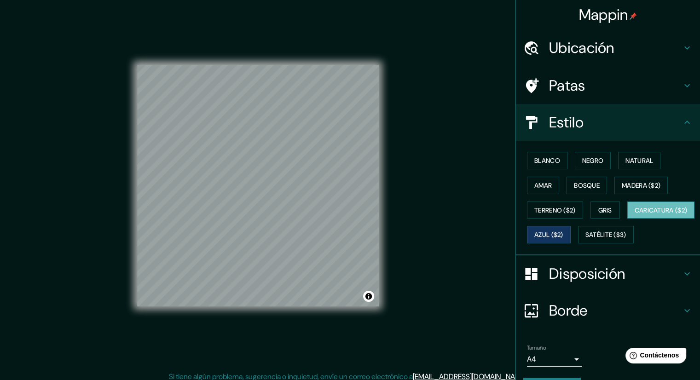
click at [627, 219] on button "Caricatura ($2)" at bounding box center [661, 210] width 68 height 17
click at [598, 207] on font "Gris" at bounding box center [605, 210] width 14 height 8
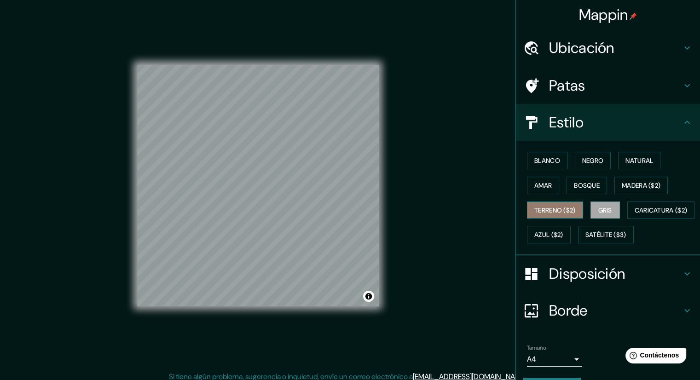
click at [569, 212] on font "Terreno ($2)" at bounding box center [554, 210] width 41 height 8
click at [589, 188] on font "Bosque" at bounding box center [587, 185] width 26 height 8
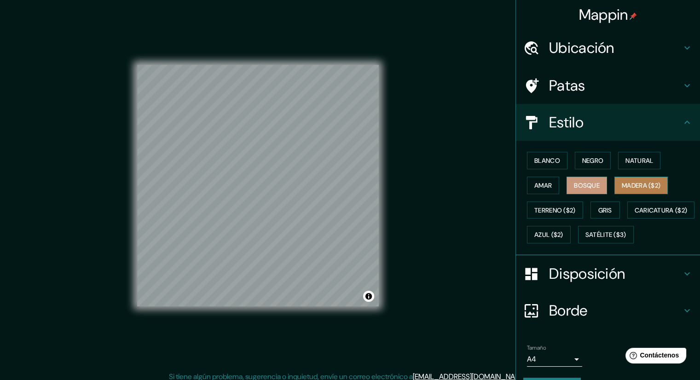
click at [614, 181] on button "Madera ($2)" at bounding box center [640, 185] width 53 height 17
click at [599, 207] on font "Gris" at bounding box center [605, 210] width 14 height 8
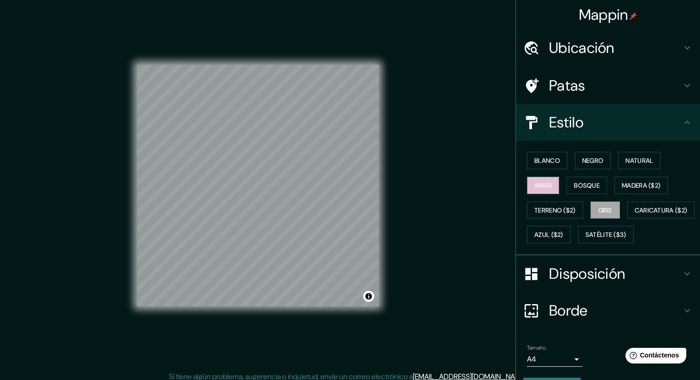
click at [539, 185] on font "Amar" at bounding box center [542, 185] width 17 height 8
click at [566, 187] on button "Bosque" at bounding box center [586, 185] width 40 height 17
click at [610, 159] on div "Blanco Negro Natural Amar Bosque Madera ($2) Terreno ($2) Gris Caricatura ($2) …" at bounding box center [611, 197] width 177 height 99
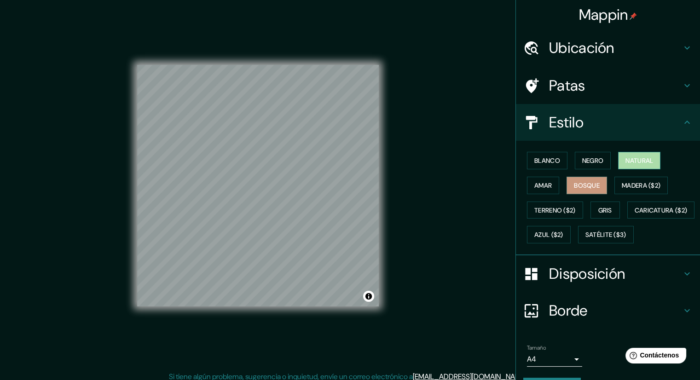
click at [618, 161] on button "Natural" at bounding box center [639, 160] width 42 height 17
click at [559, 162] on button "Blanco" at bounding box center [547, 160] width 40 height 17
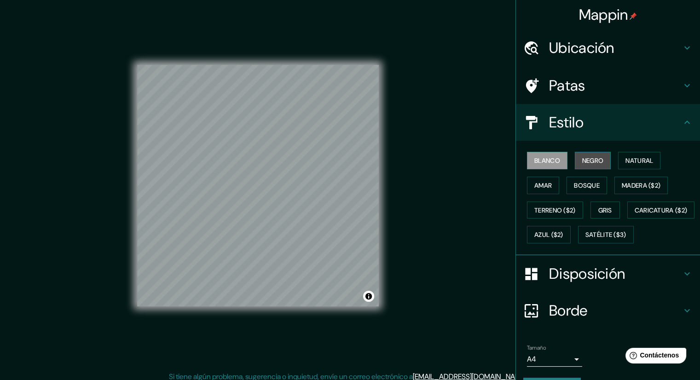
click at [583, 159] on font "Negro" at bounding box center [593, 160] width 22 height 8
click at [603, 206] on font "Gris" at bounding box center [605, 210] width 14 height 8
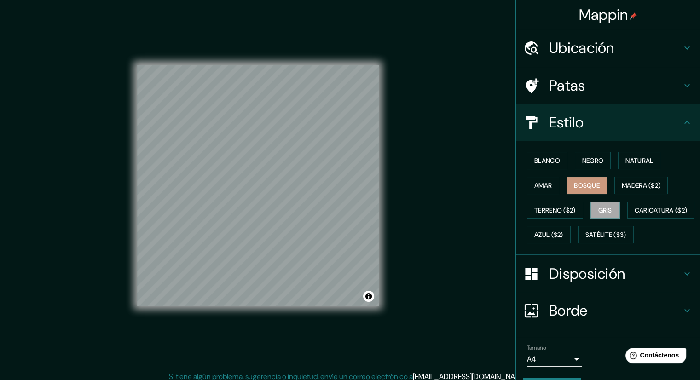
click at [587, 184] on font "Bosque" at bounding box center [587, 185] width 26 height 8
click at [598, 209] on font "Gris" at bounding box center [605, 210] width 14 height 8
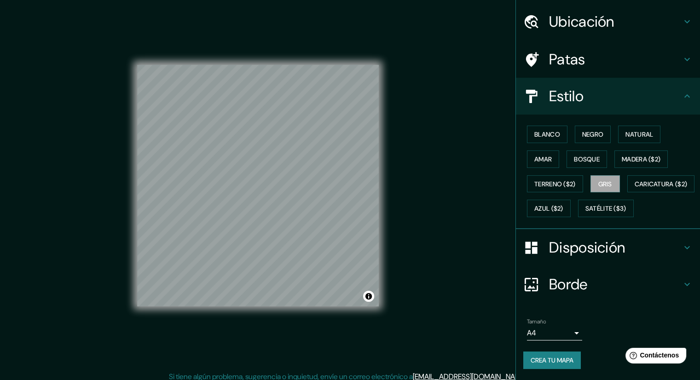
scroll to position [49, 0]
click at [556, 357] on font "Crea tu mapa" at bounding box center [551, 360] width 43 height 8
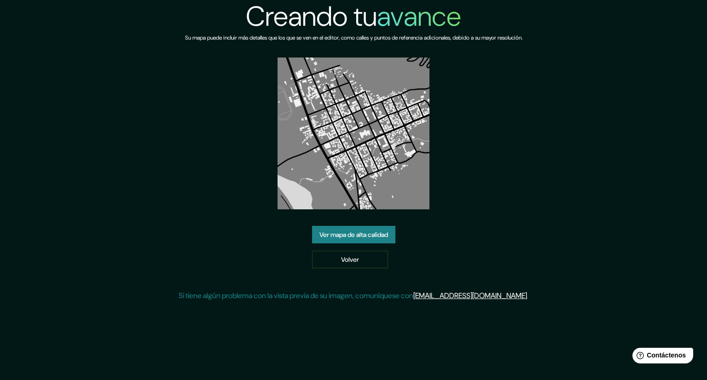
click at [377, 231] on font "Ver mapa de alta calidad" at bounding box center [353, 235] width 69 height 8
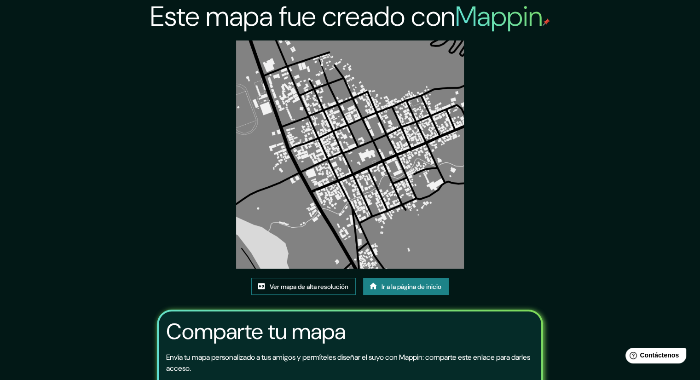
click at [346, 289] on font "Ver mapa de alta resolución" at bounding box center [309, 286] width 79 height 8
click at [371, 289] on icon at bounding box center [373, 286] width 8 height 6
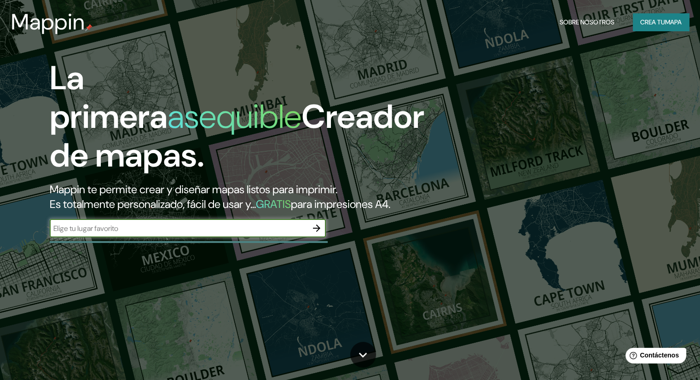
click at [316, 232] on icon "button" at bounding box center [316, 228] width 7 height 7
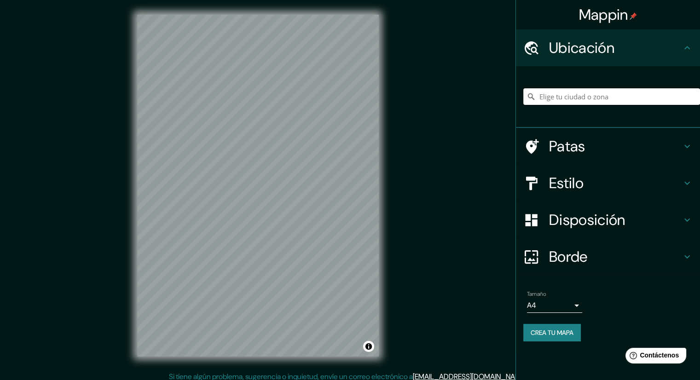
click at [540, 103] on input "Elige tu ciudad o zona" at bounding box center [611, 96] width 177 height 17
type input "Lamay, Departamento de Cusco, Perú"
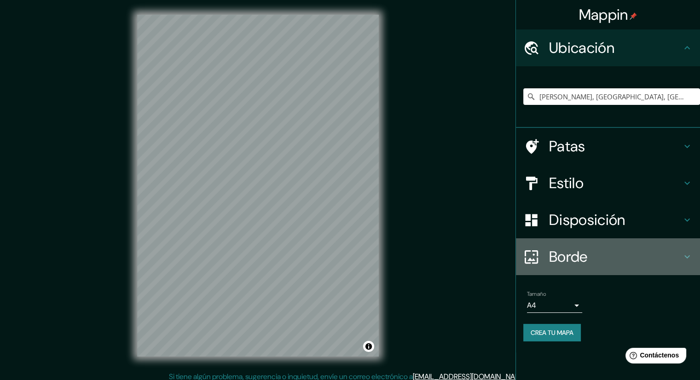
click at [602, 255] on h4 "Borde" at bounding box center [615, 257] width 132 height 18
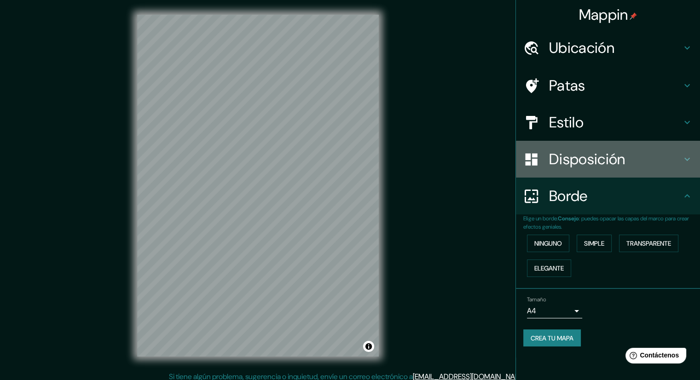
drag, startPoint x: 580, startPoint y: 151, endPoint x: 584, endPoint y: 157, distance: 7.2
click at [581, 151] on font "Disposición" at bounding box center [587, 159] width 76 height 19
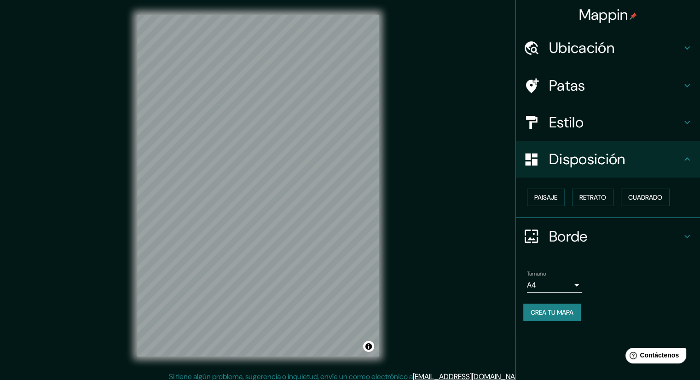
click at [593, 120] on h4 "Estilo" at bounding box center [615, 122] width 132 height 18
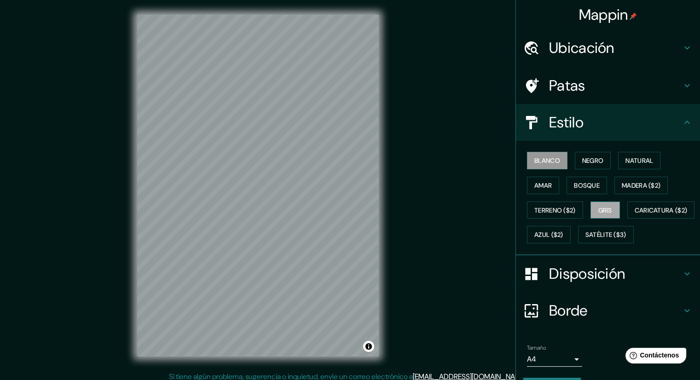
click at [600, 212] on font "Gris" at bounding box center [605, 210] width 14 height 8
click at [388, 274] on div "© Mapbox © OpenStreetMap Improve this map" at bounding box center [257, 185] width 271 height 371
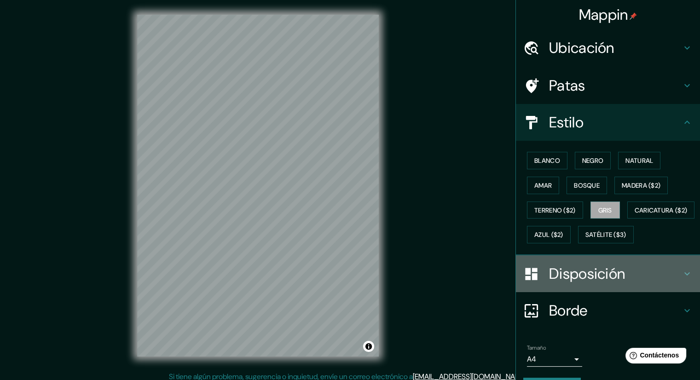
click at [616, 283] on font "Disposición" at bounding box center [587, 273] width 76 height 19
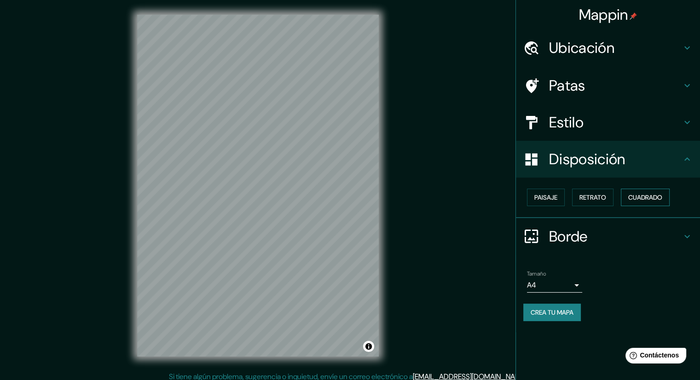
click at [632, 193] on font "Cuadrado" at bounding box center [645, 197] width 34 height 8
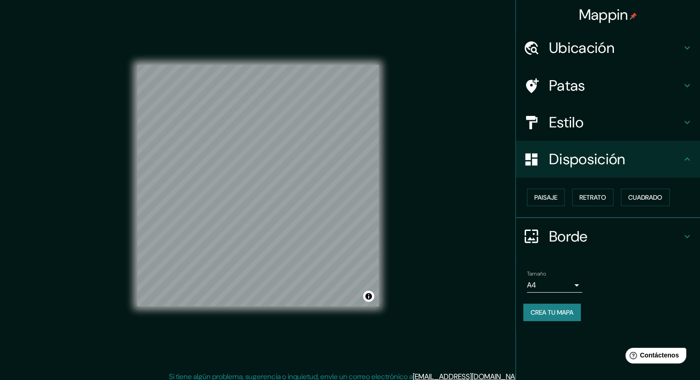
click at [569, 313] on font "Crea tu mapa" at bounding box center [551, 312] width 43 height 8
